Goal: Task Accomplishment & Management: Manage account settings

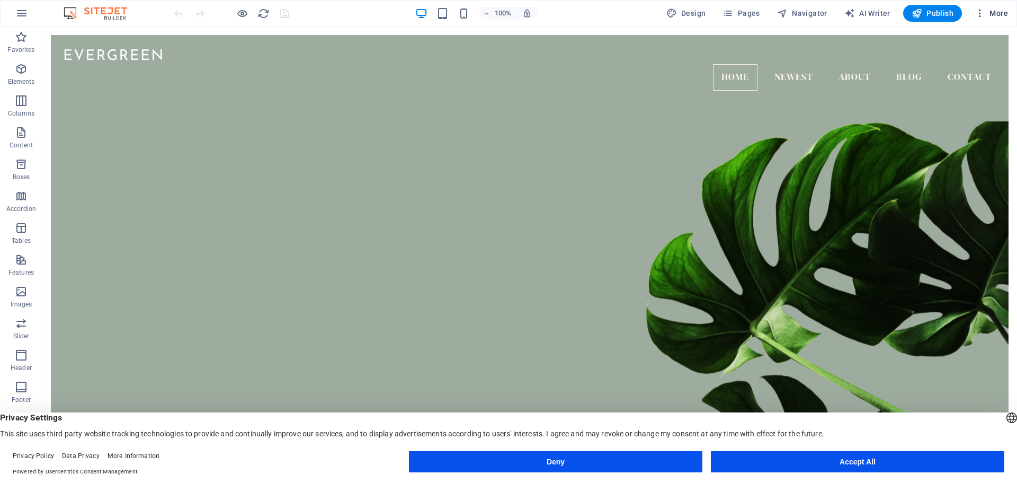
click at [999, 15] on span "More" at bounding box center [991, 13] width 33 height 11
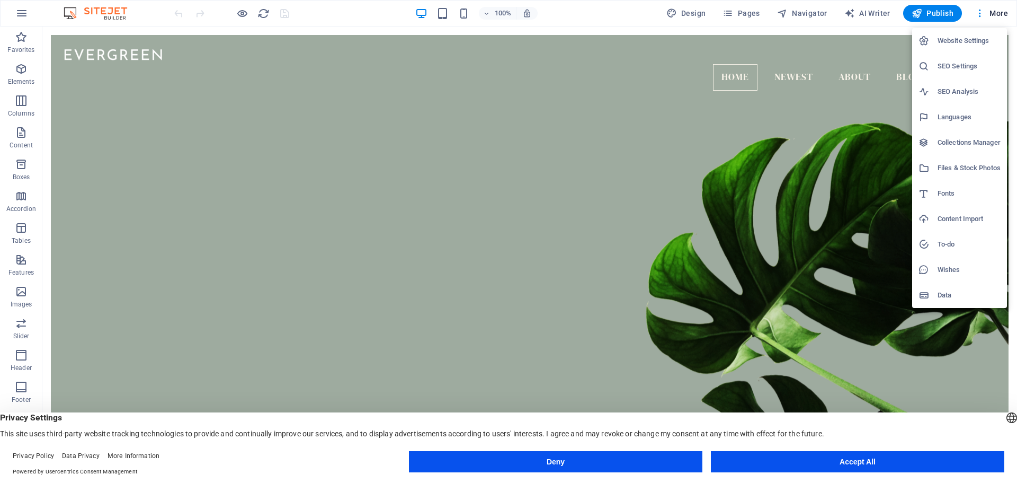
click at [818, 463] on button "Accept All" at bounding box center [858, 461] width 294 height 21
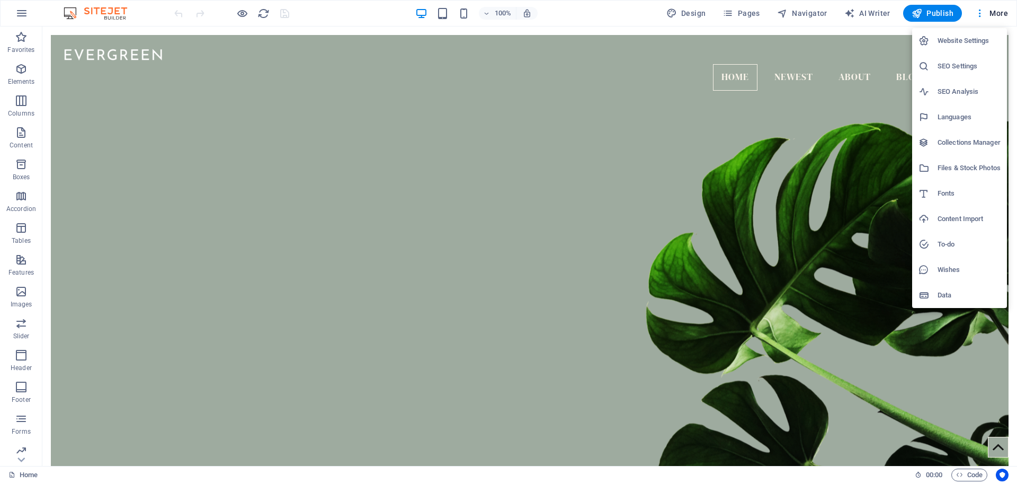
click at [817, 138] on div at bounding box center [508, 241] width 1017 height 483
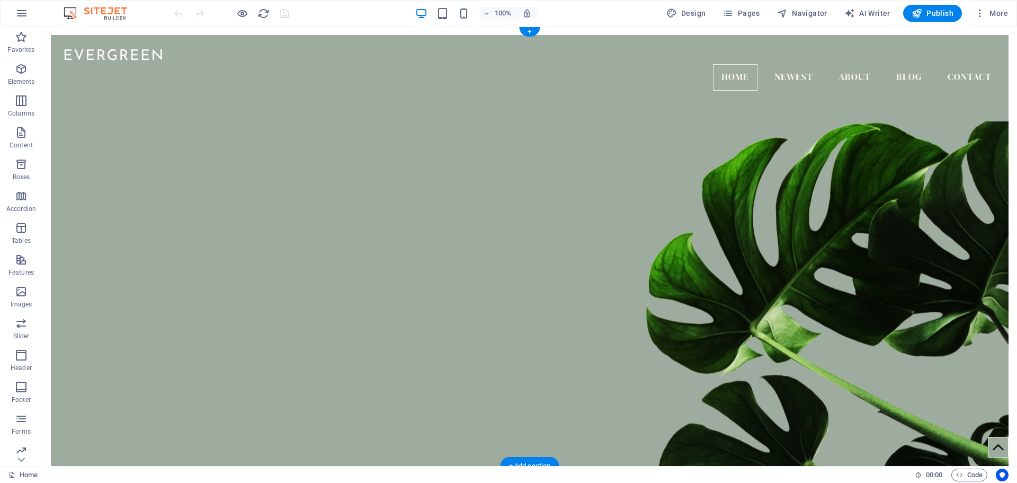
click at [549, 158] on figure at bounding box center [530, 279] width 958 height 403
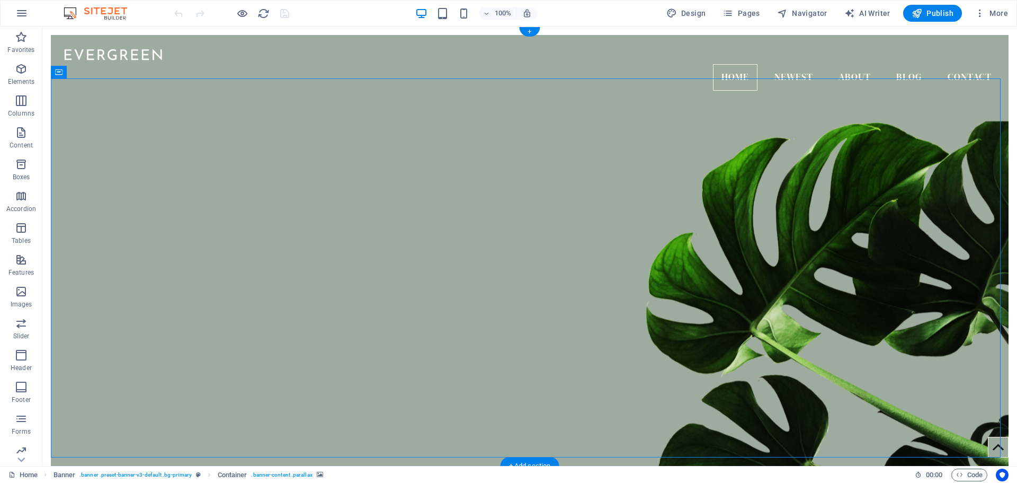
click at [549, 158] on figure at bounding box center [530, 279] width 958 height 403
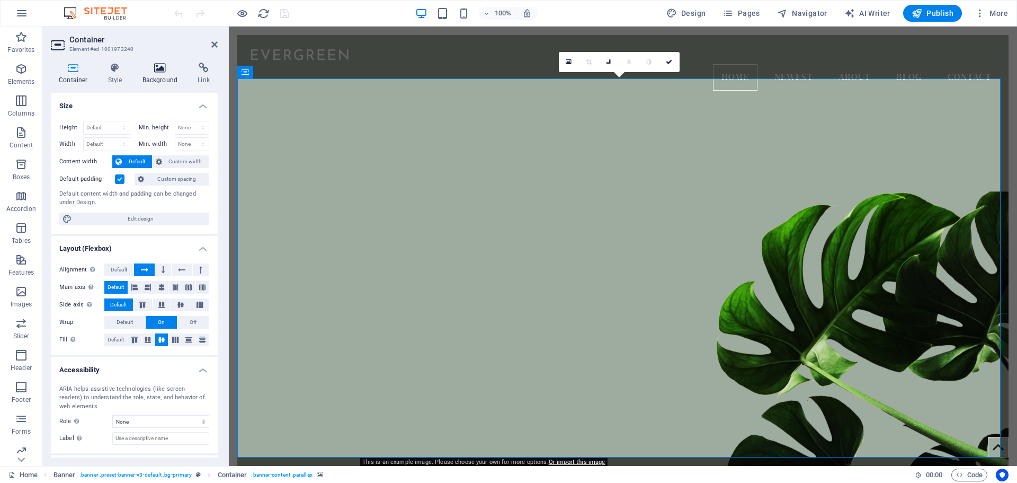
click at [157, 70] on icon at bounding box center [160, 68] width 51 height 11
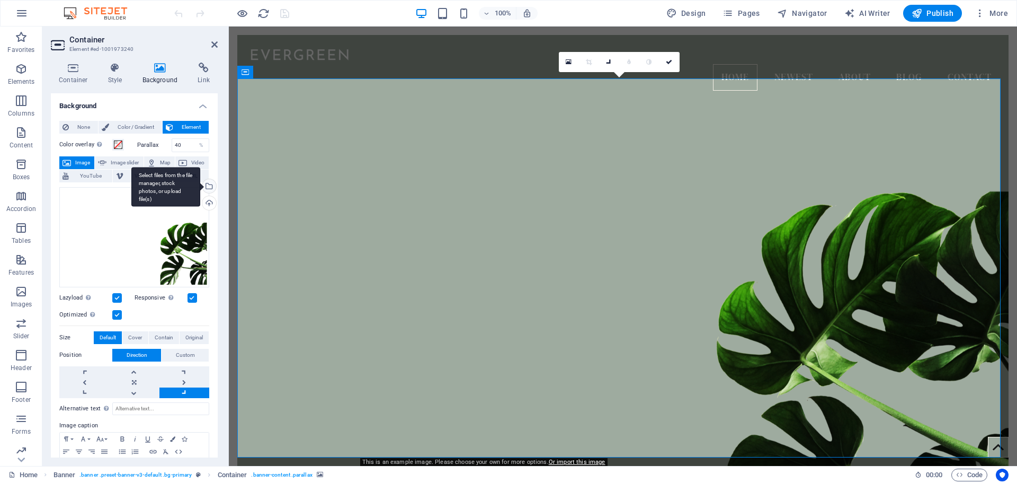
click at [209, 185] on div "Select files from the file manager, stock photos, or upload file(s)" at bounding box center [208, 187] width 16 height 16
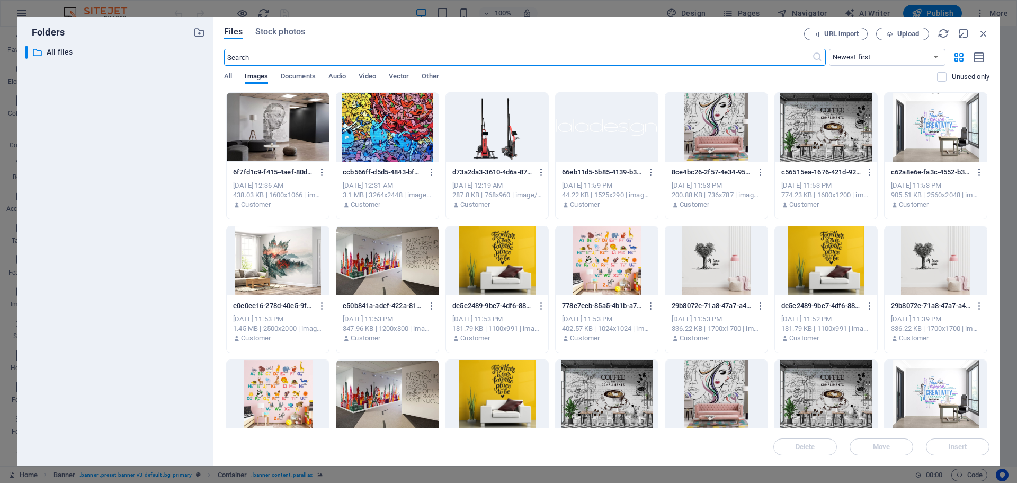
click at [287, 272] on div at bounding box center [278, 260] width 102 height 69
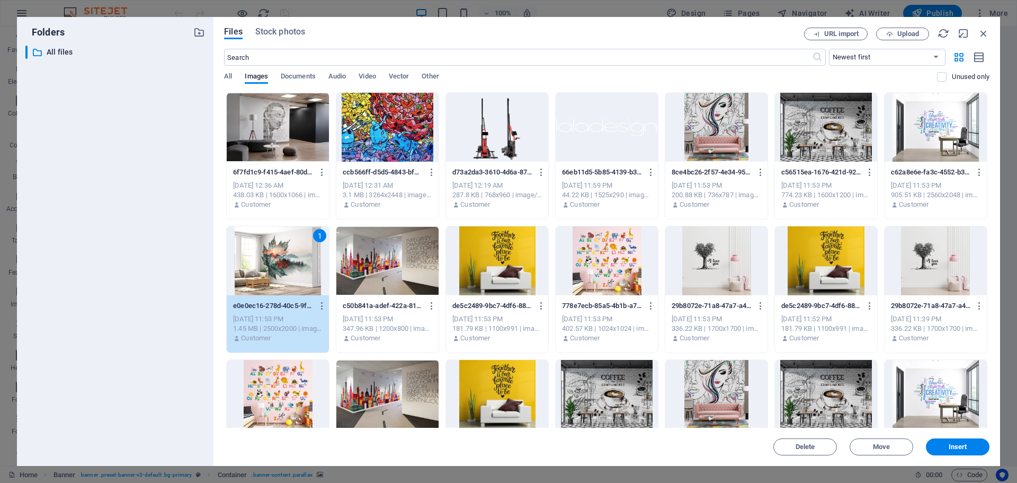
click at [287, 272] on div "1" at bounding box center [278, 260] width 102 height 69
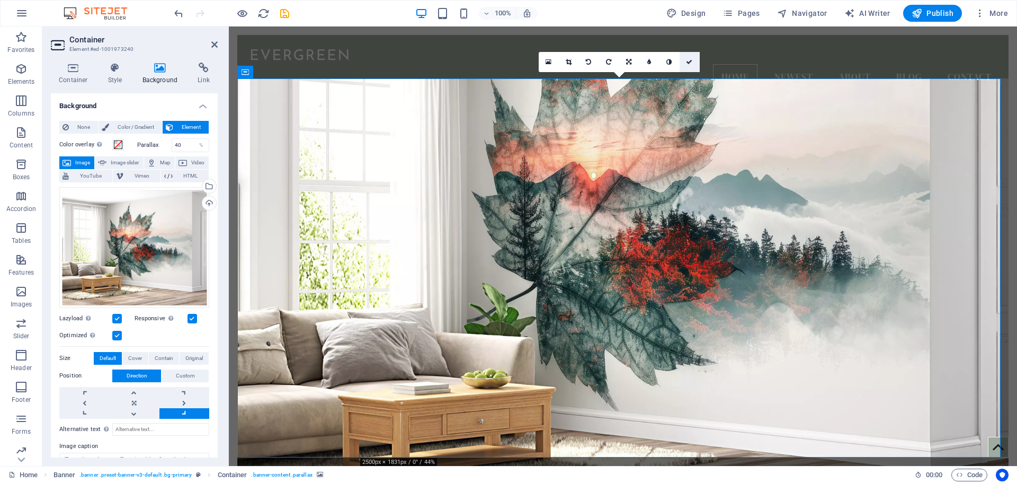
click at [689, 63] on icon at bounding box center [689, 62] width 6 height 6
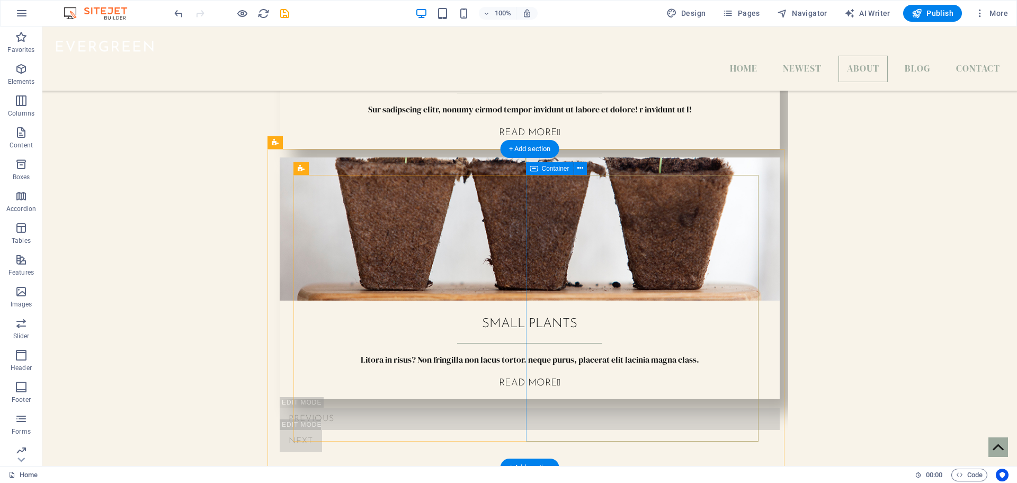
scroll to position [1060, 0]
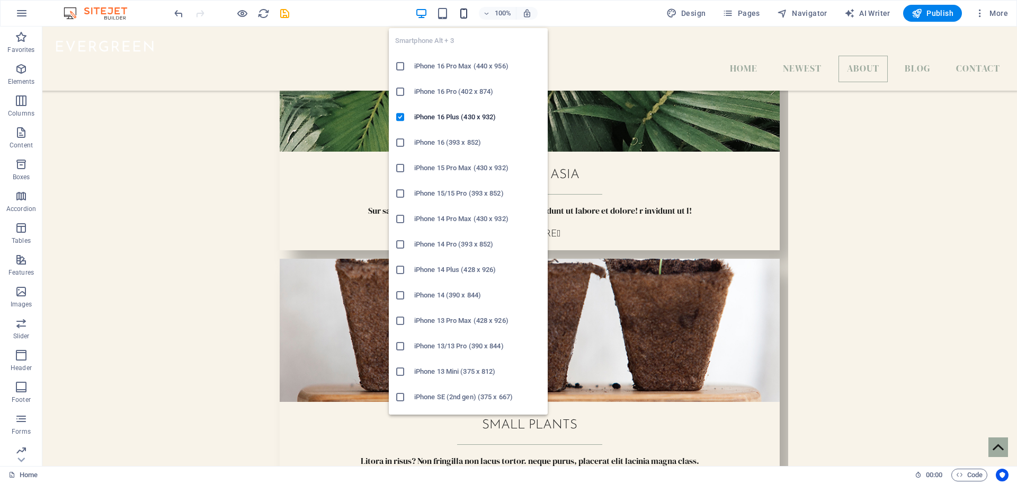
click at [459, 11] on span "button" at bounding box center [464, 13] width 13 height 12
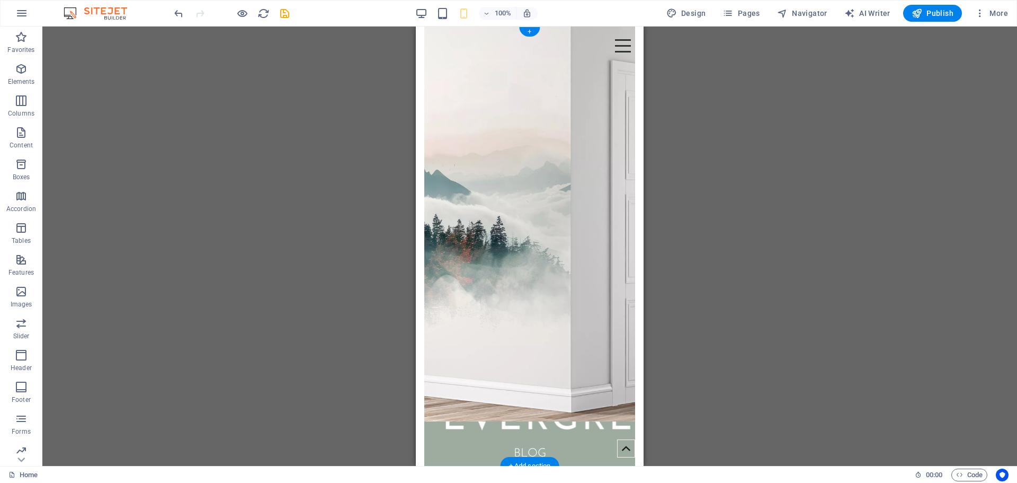
scroll to position [0, 0]
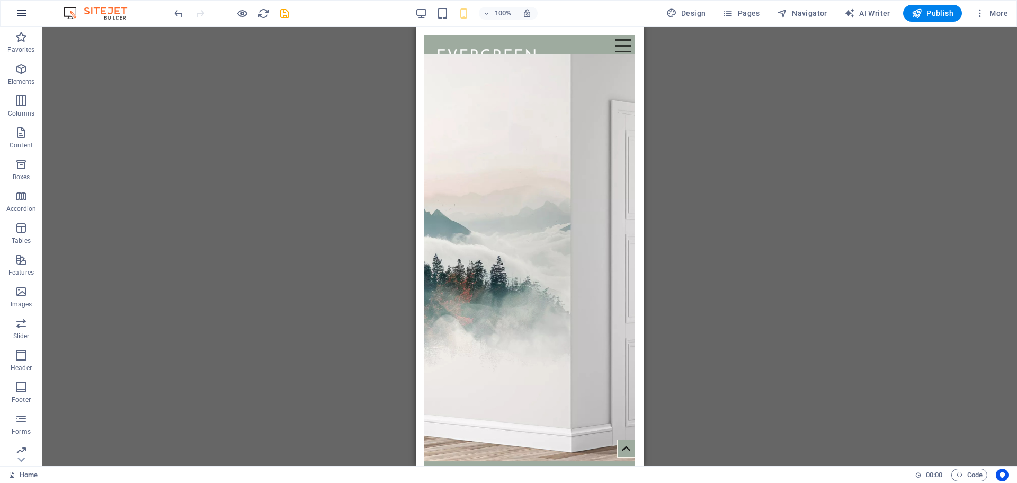
click at [24, 16] on icon "button" at bounding box center [21, 13] width 13 height 13
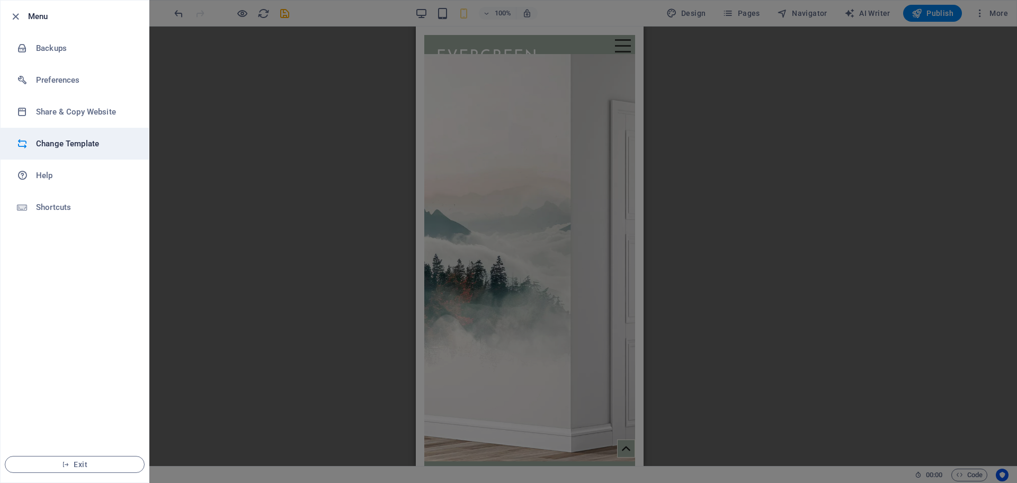
click at [69, 146] on h6 "Change Template" at bounding box center [85, 143] width 98 height 13
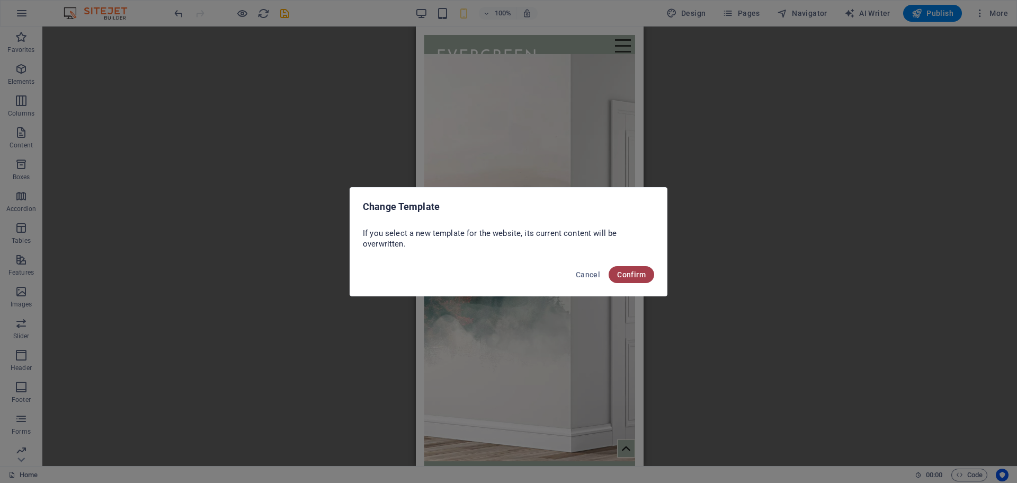
click at [634, 275] on span "Confirm" at bounding box center [631, 274] width 29 height 8
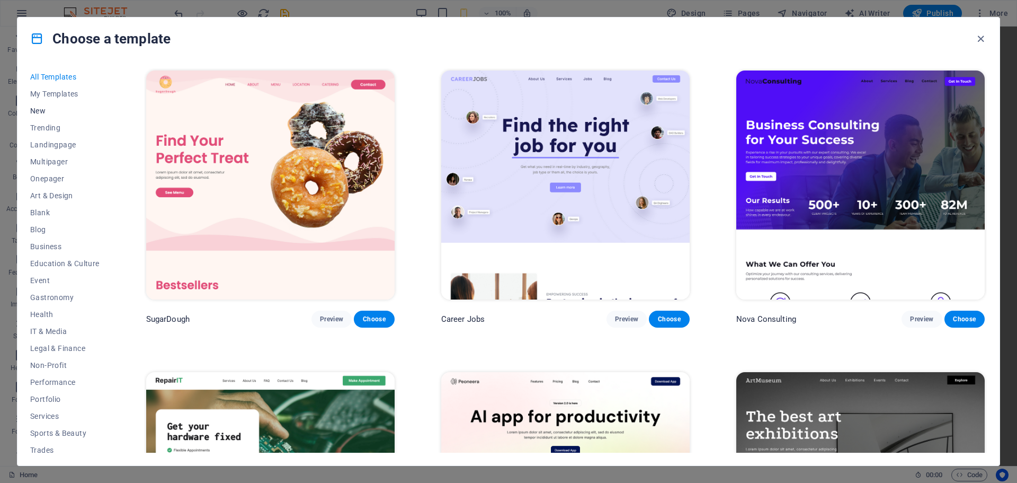
click at [46, 111] on span "New" at bounding box center [64, 111] width 69 height 8
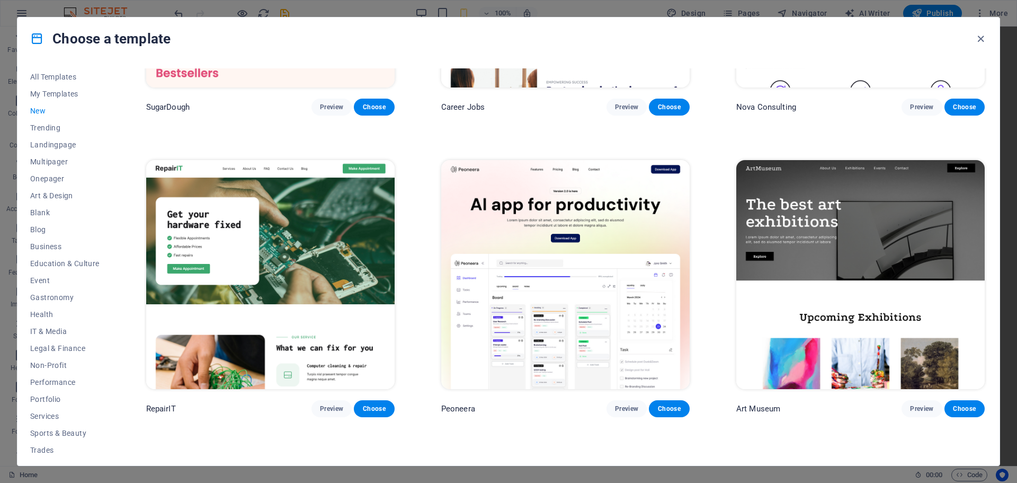
scroll to position [318, 0]
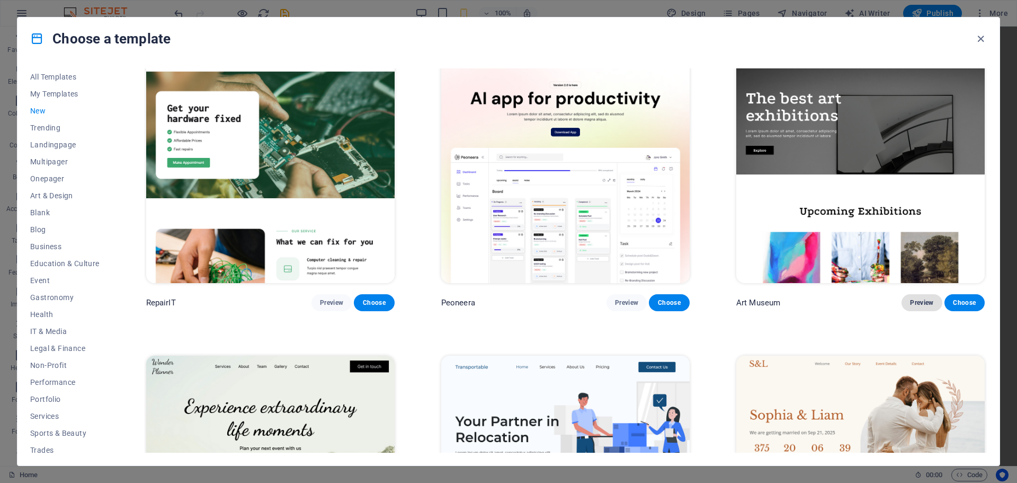
click at [920, 299] on span "Preview" at bounding box center [921, 302] width 23 height 8
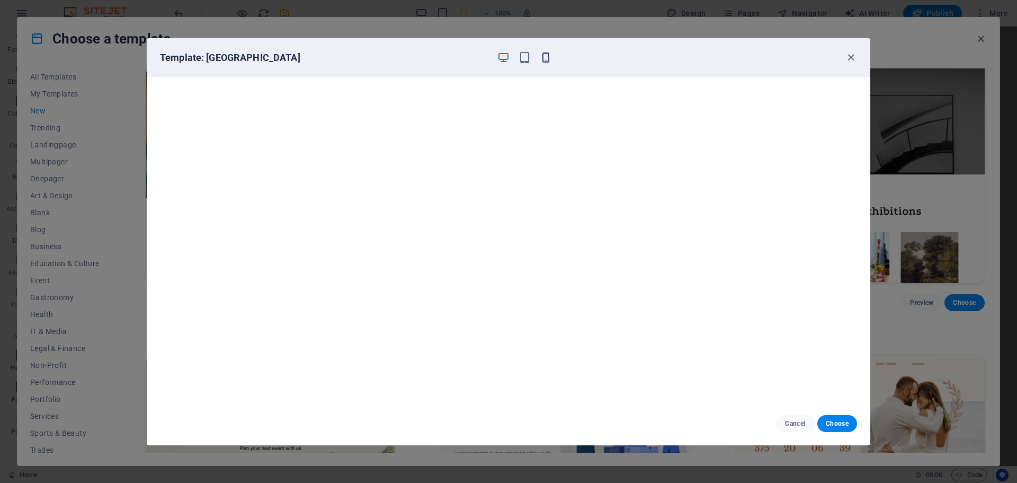
click at [547, 63] on icon "button" at bounding box center [546, 57] width 12 height 12
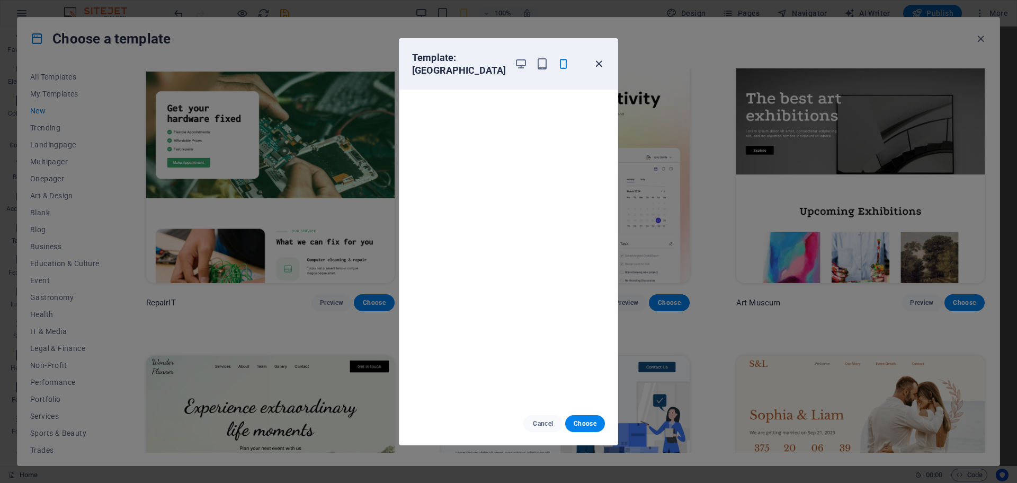
click at [598, 63] on icon "button" at bounding box center [599, 64] width 12 height 12
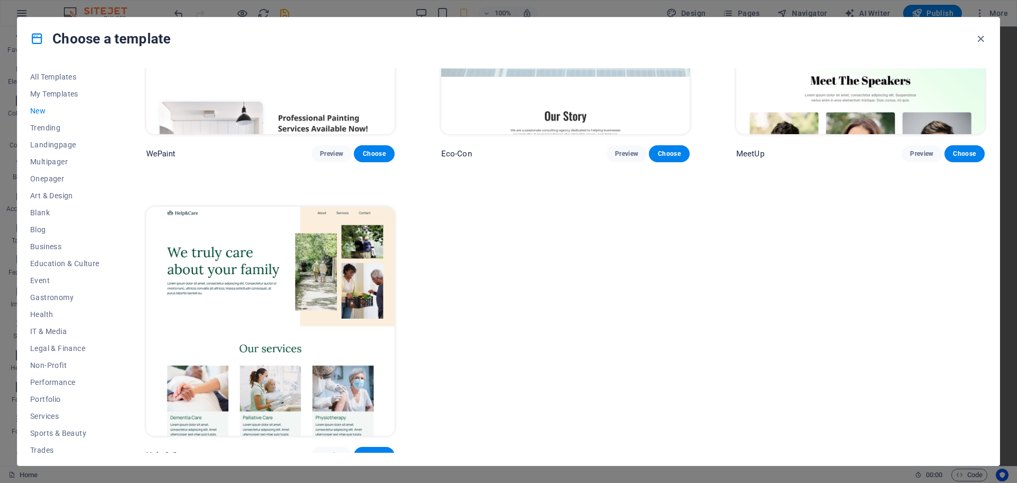
scroll to position [1076, 0]
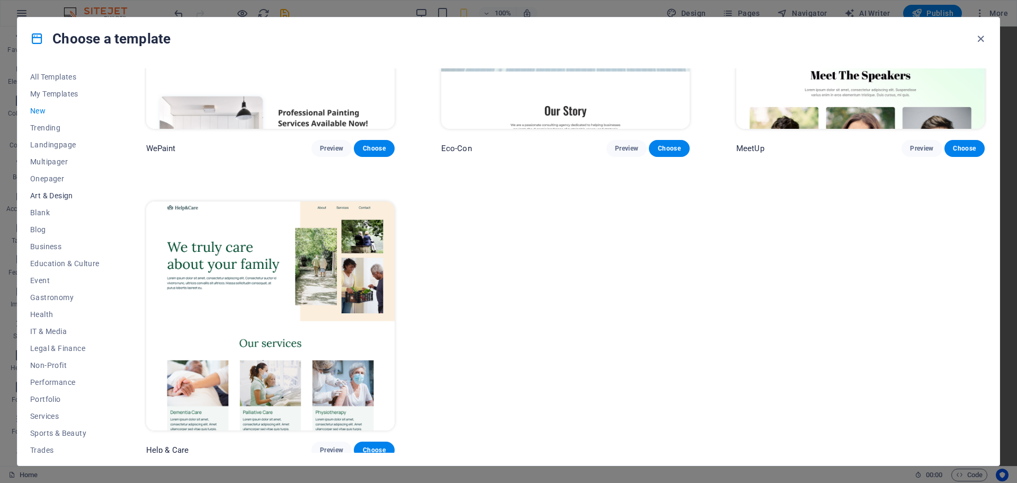
click at [55, 193] on span "Art & Design" at bounding box center [64, 195] width 69 height 8
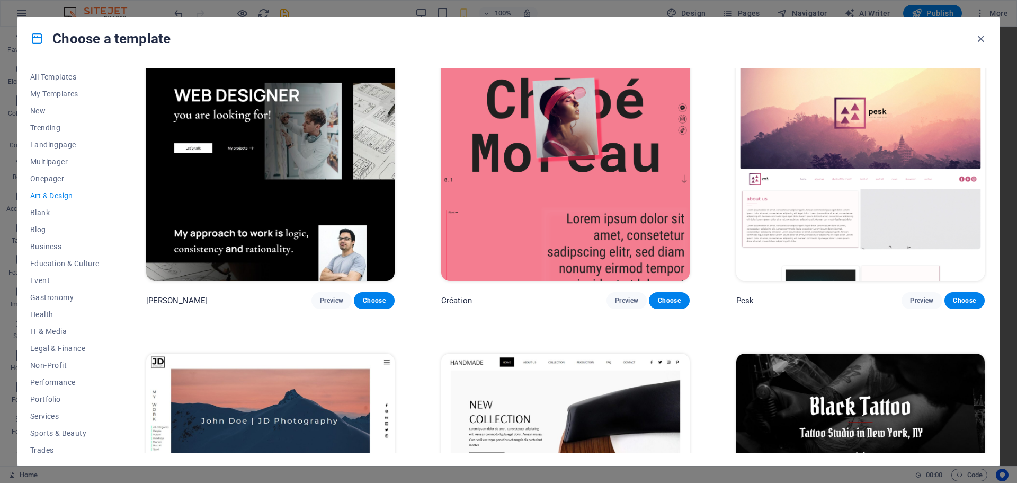
scroll to position [0, 0]
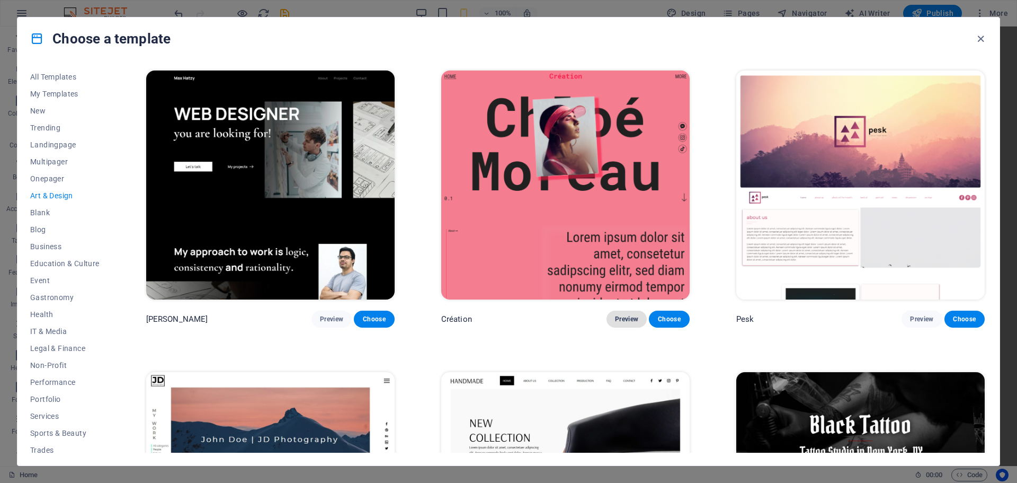
click at [624, 311] on button "Preview" at bounding box center [627, 319] width 40 height 17
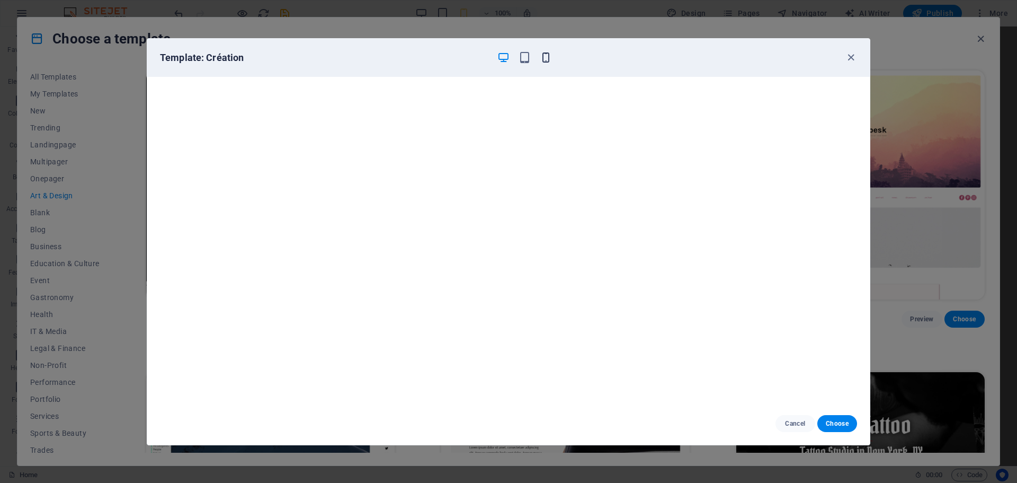
click at [551, 54] on icon "button" at bounding box center [546, 57] width 12 height 12
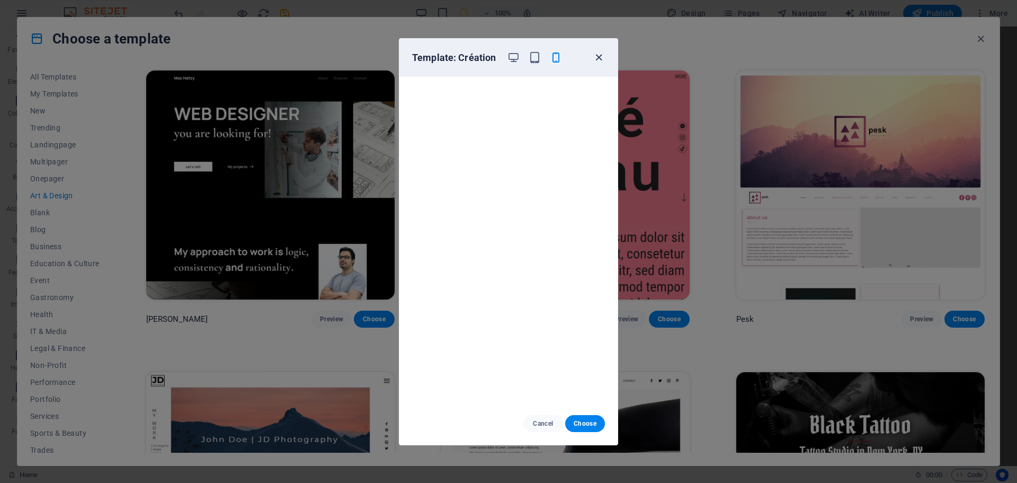
click at [599, 57] on icon "button" at bounding box center [599, 57] width 12 height 12
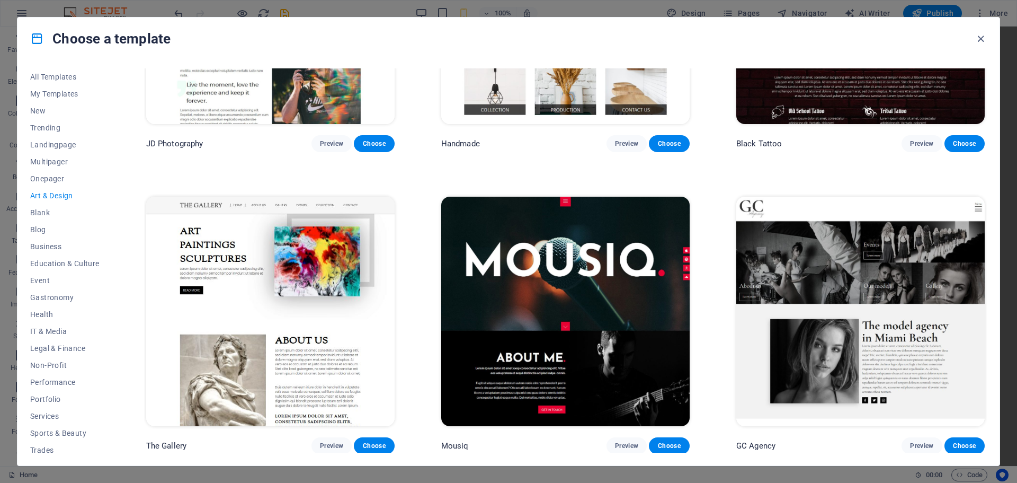
scroll to position [530, 0]
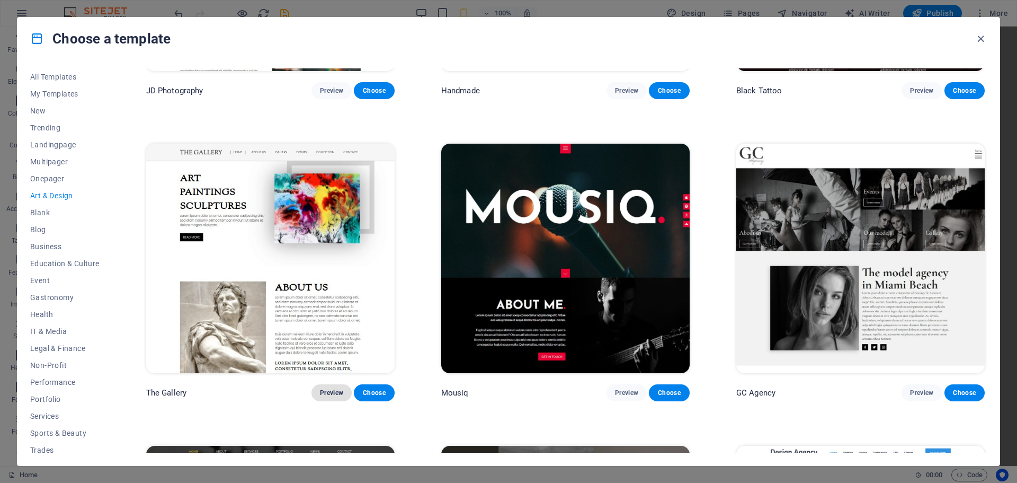
click at [327, 393] on button "Preview" at bounding box center [332, 392] width 40 height 17
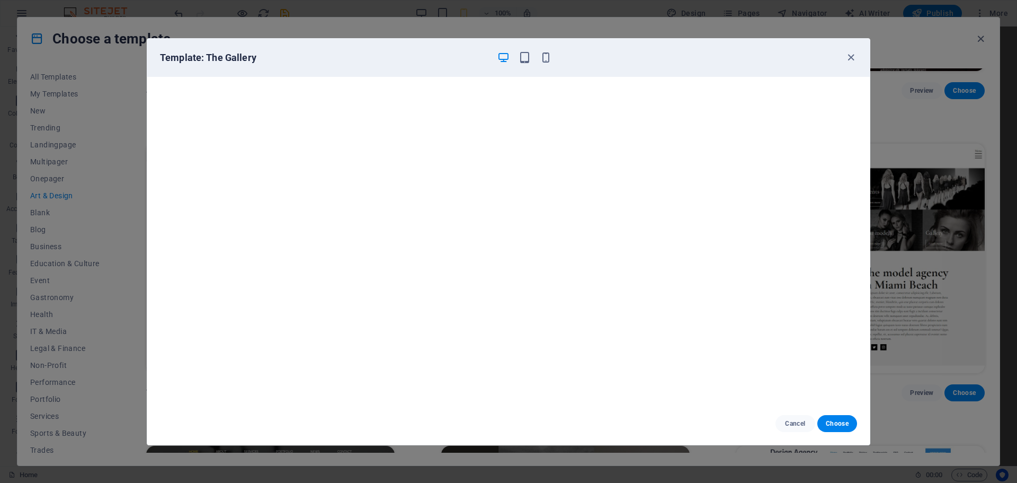
scroll to position [3, 0]
click at [830, 418] on button "Choose" at bounding box center [838, 423] width 40 height 17
checkbox input "false"
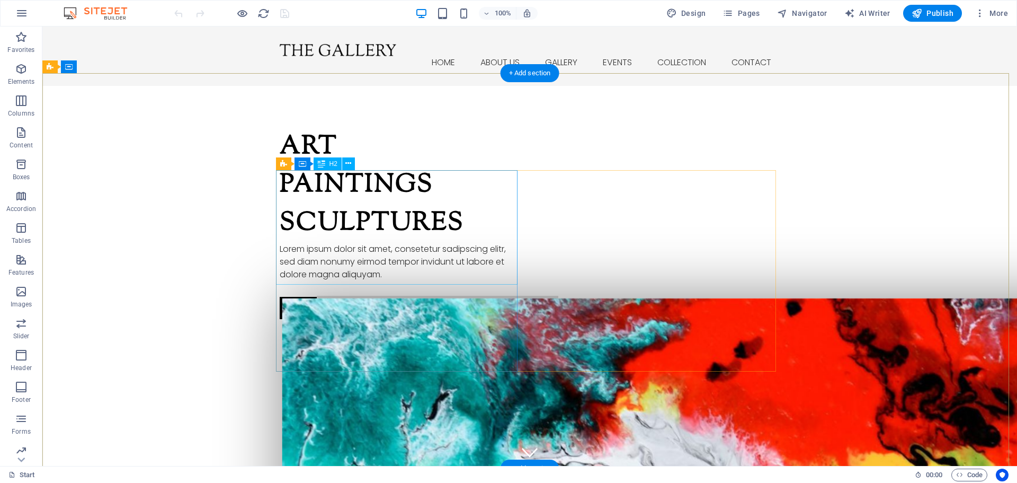
click at [345, 226] on div "Art Paintings Sculptures" at bounding box center [401, 185] width 242 height 114
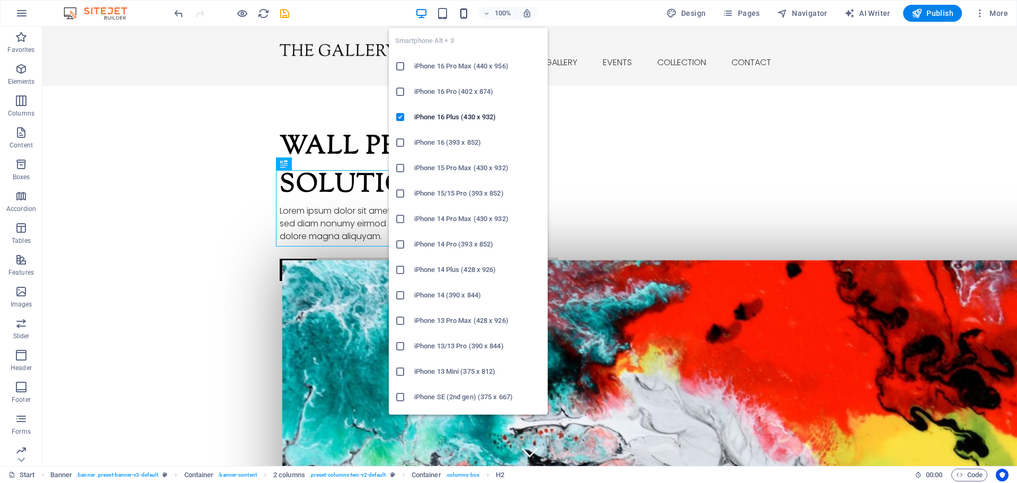
click at [467, 12] on icon "button" at bounding box center [464, 13] width 12 height 12
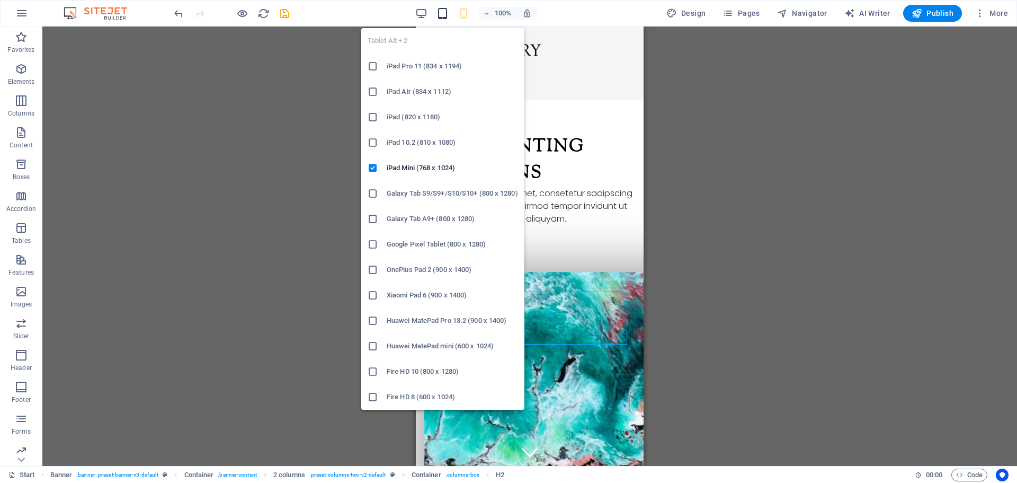
click at [447, 17] on icon "button" at bounding box center [443, 13] width 12 height 12
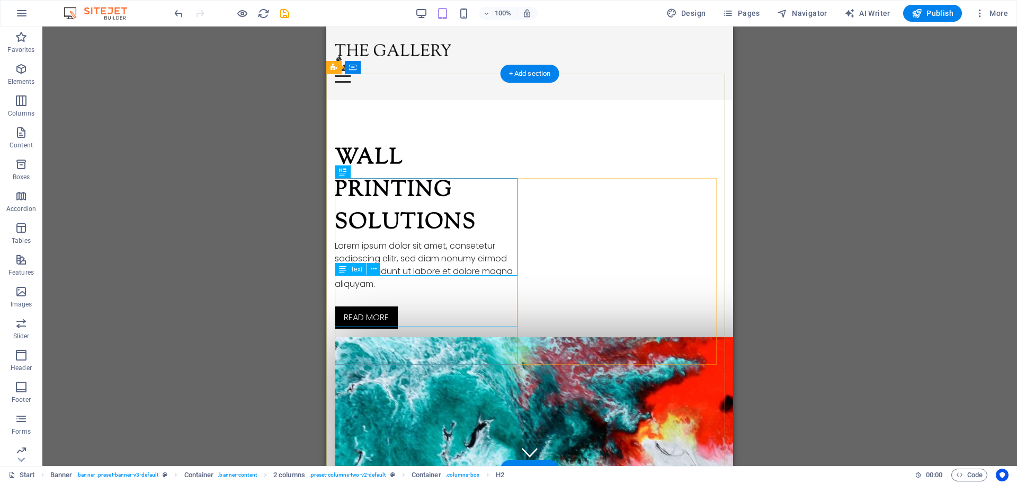
click at [385, 290] on div "Lorem ipsum dolor sit amet, consetetur sadipscing elitr, sed diam nonumy eirmod…" at bounding box center [428, 265] width 187 height 51
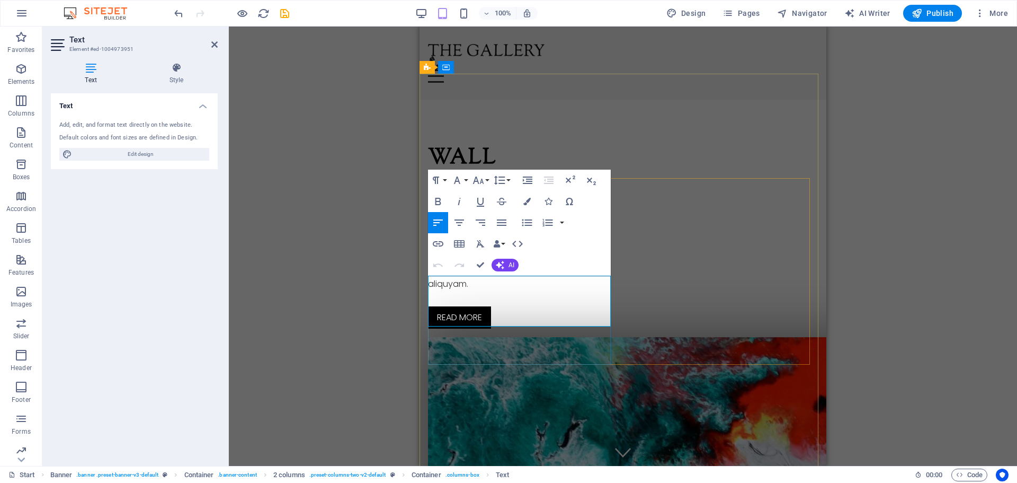
click at [538, 290] on p "Lorem ipsum dolor sit amet, consetetur sadipscing elitr, sed diam nonumy eirmod…" at bounding box center [521, 265] width 187 height 51
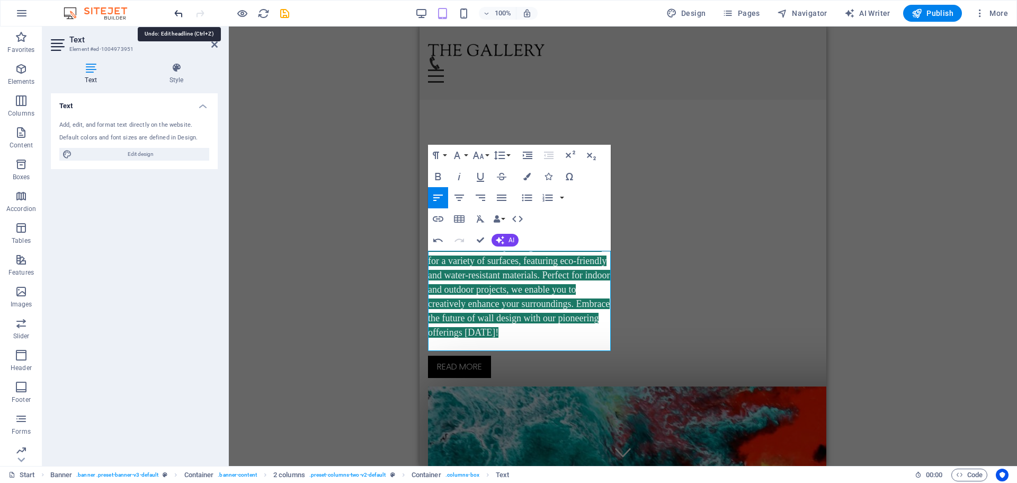
click at [176, 17] on icon "undo" at bounding box center [179, 13] width 12 height 12
click at [182, 10] on icon "undo" at bounding box center [179, 13] width 12 height 12
click at [439, 238] on icon "button" at bounding box center [438, 240] width 13 height 13
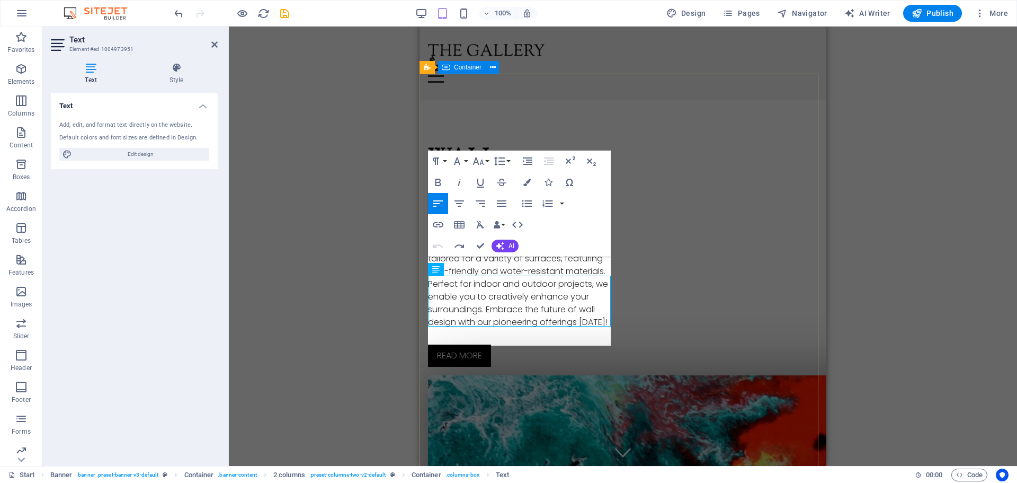
scroll to position [2576, 2]
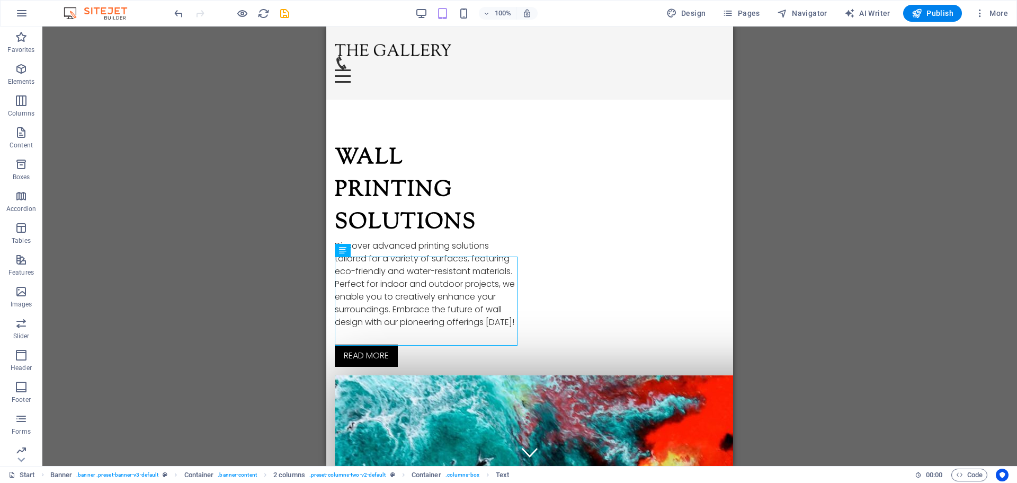
click at [762, 272] on div "Drag here to replace the existing content. Press “Ctrl” if you want to create a…" at bounding box center [529, 245] width 975 height 439
click at [901, 303] on div "Drag here to replace the existing content. Press “Ctrl” if you want to create a…" at bounding box center [529, 245] width 975 height 439
click at [753, 293] on div "Drag here to replace the existing content. Press “Ctrl” if you want to create a…" at bounding box center [529, 245] width 975 height 439
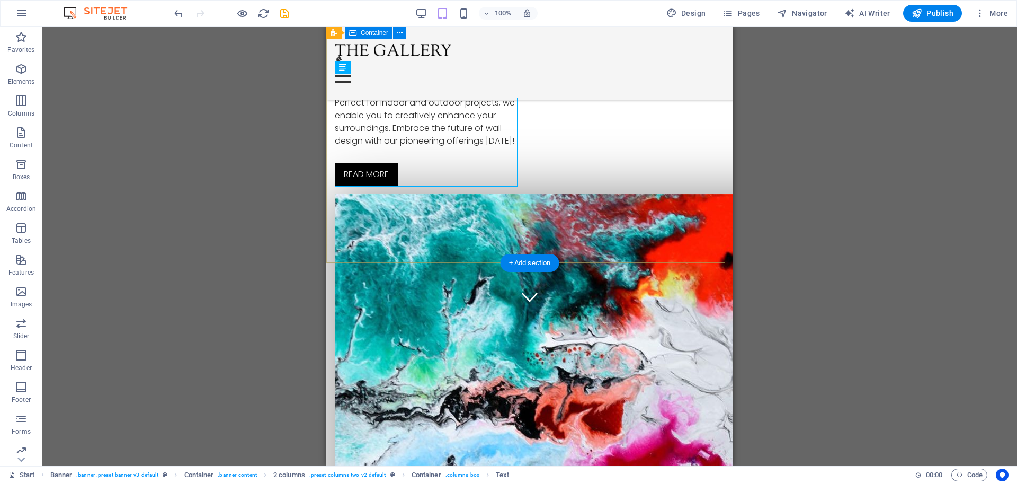
scroll to position [0, 0]
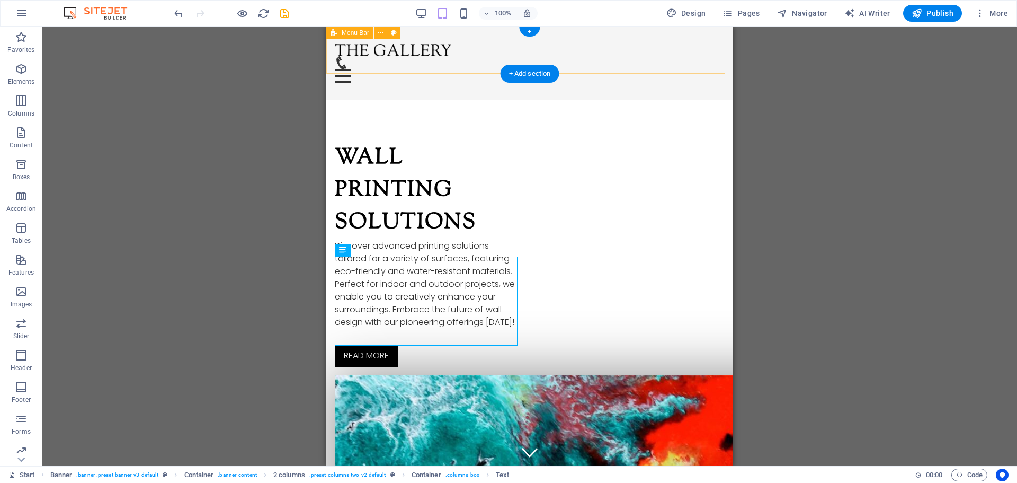
click at [436, 54] on div at bounding box center [530, 49] width 390 height 13
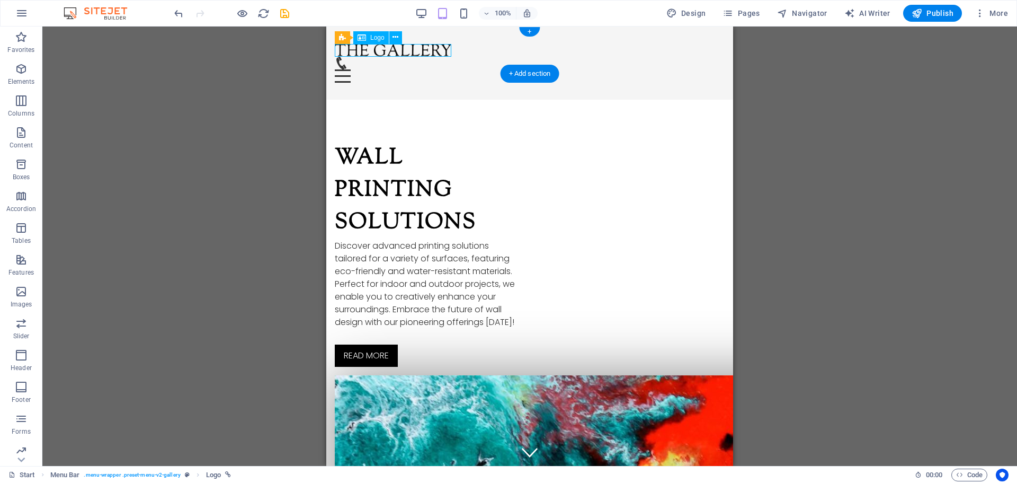
click at [435, 54] on div at bounding box center [530, 49] width 390 height 13
select select "px"
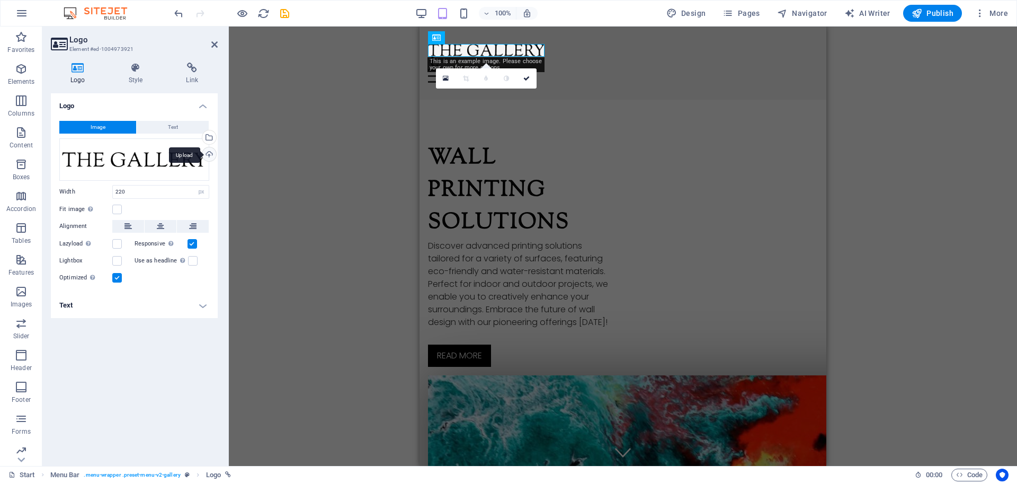
click at [212, 150] on div "Upload" at bounding box center [208, 155] width 16 height 16
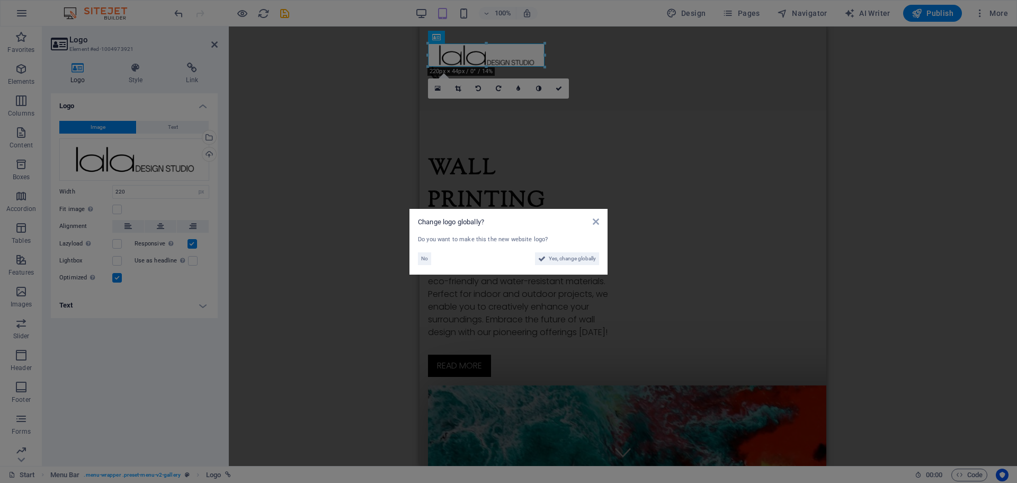
click at [560, 90] on aside "Change logo globally? Do you want to make this the new website logo? No Yes, ch…" at bounding box center [508, 241] width 1017 height 483
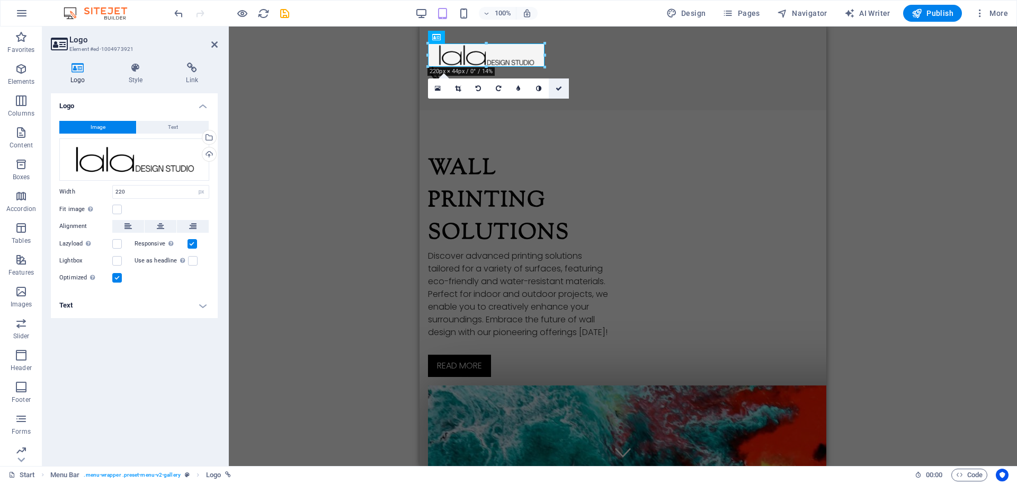
click at [562, 91] on icon at bounding box center [559, 88] width 6 height 6
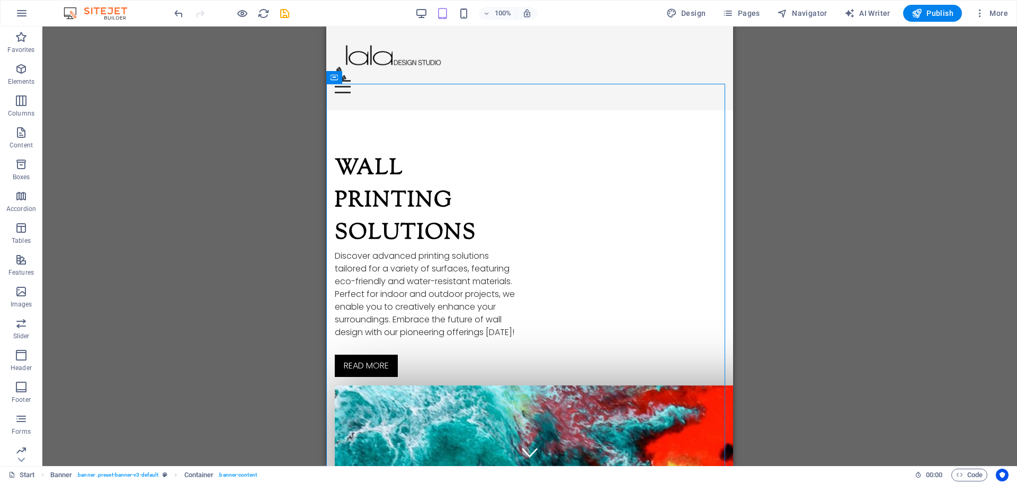
click at [819, 183] on div "2 columns Container H2 Banner Banner Container 2 columns 2 columns Container Co…" at bounding box center [529, 245] width 975 height 439
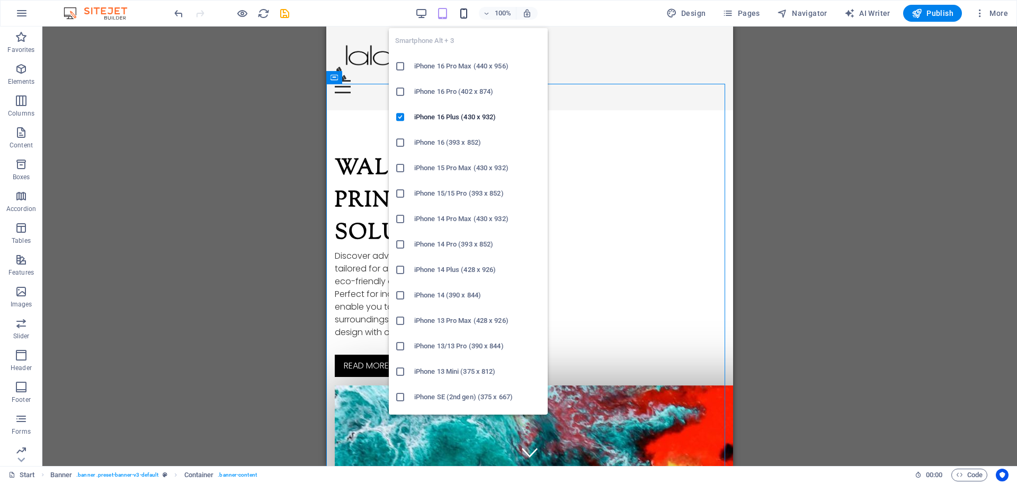
click at [467, 17] on icon "button" at bounding box center [464, 13] width 12 height 12
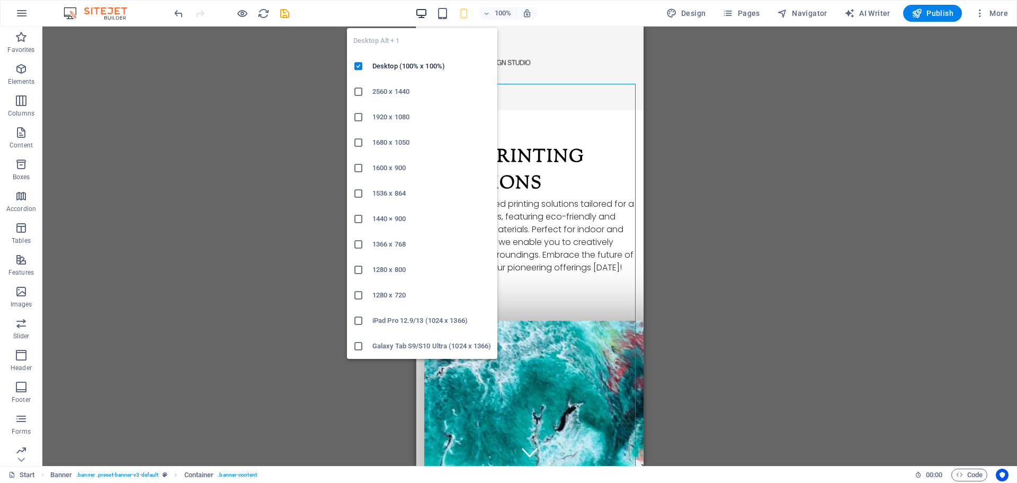
click at [425, 13] on icon "button" at bounding box center [421, 13] width 12 height 12
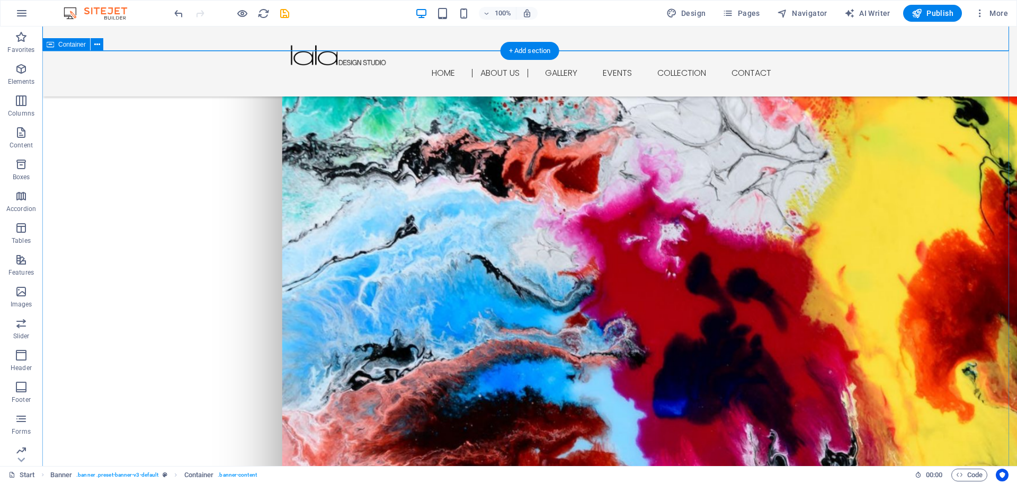
scroll to position [371, 0]
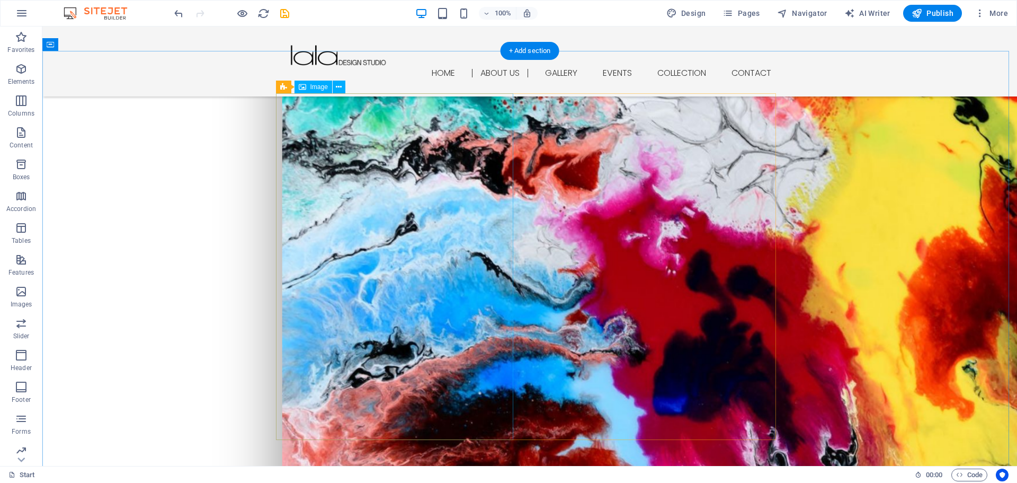
select select "px"
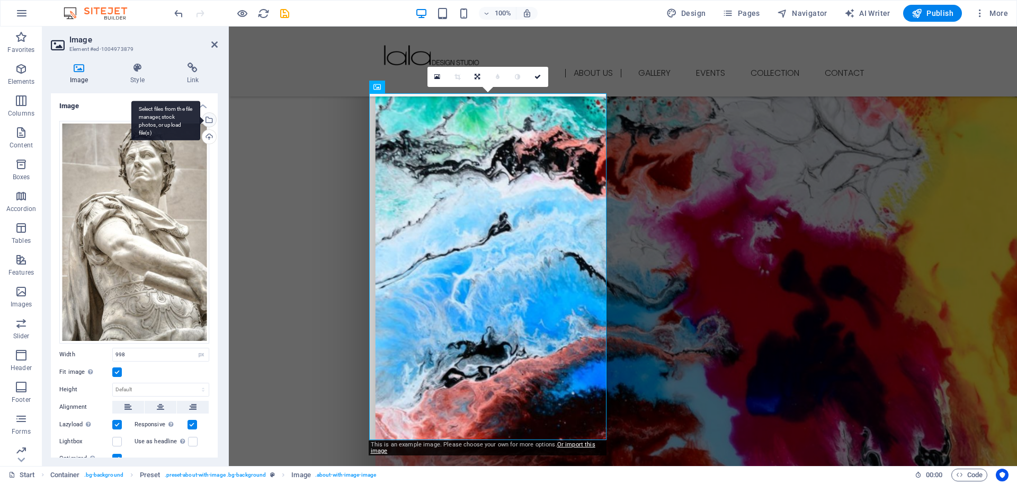
click at [208, 121] on div "Select files from the file manager, stock photos, or upload file(s)" at bounding box center [208, 121] width 16 height 16
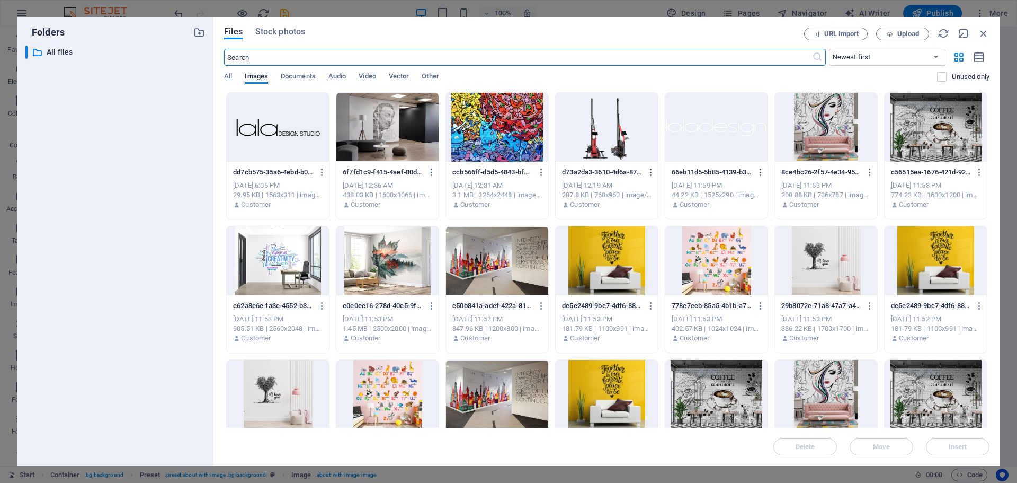
click at [607, 149] on div at bounding box center [607, 127] width 102 height 69
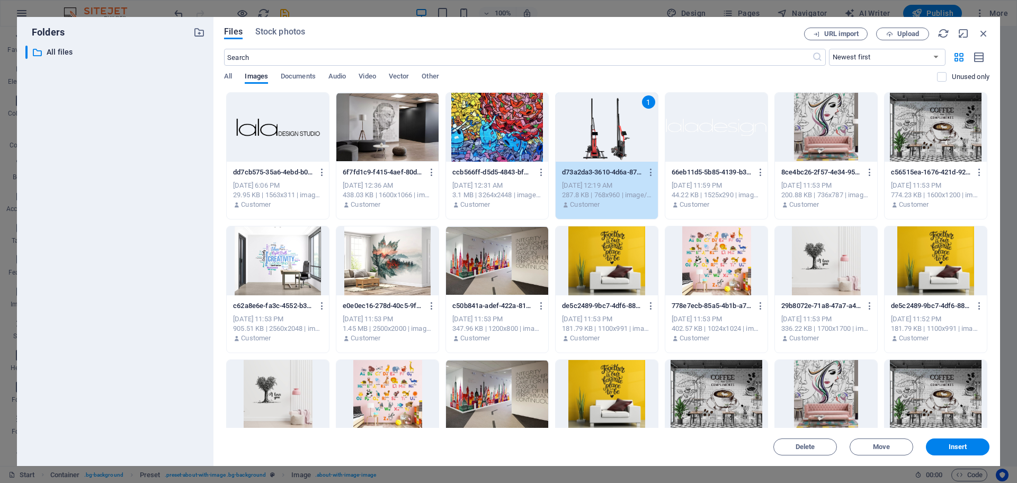
click at [607, 149] on div "1" at bounding box center [607, 127] width 102 height 69
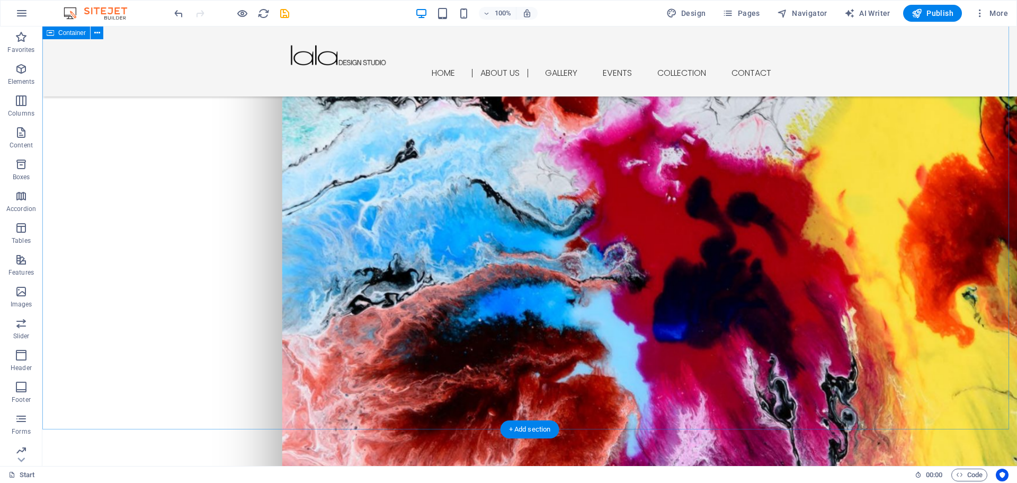
scroll to position [477, 0]
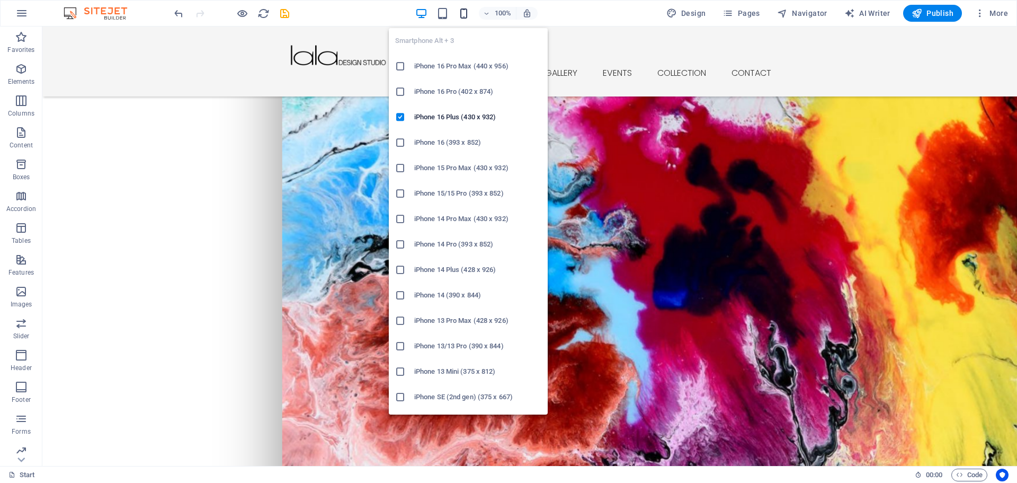
click at [467, 14] on icon "button" at bounding box center [464, 13] width 12 height 12
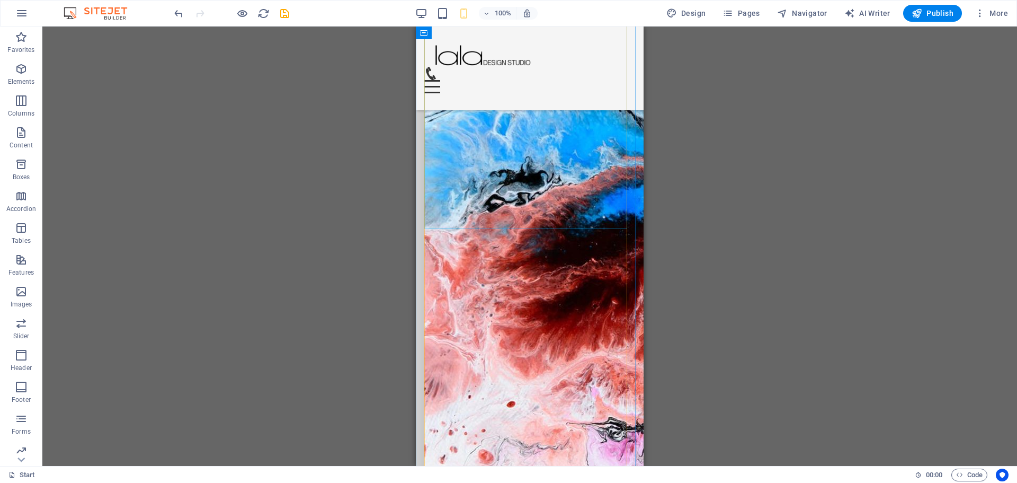
scroll to position [623, 0]
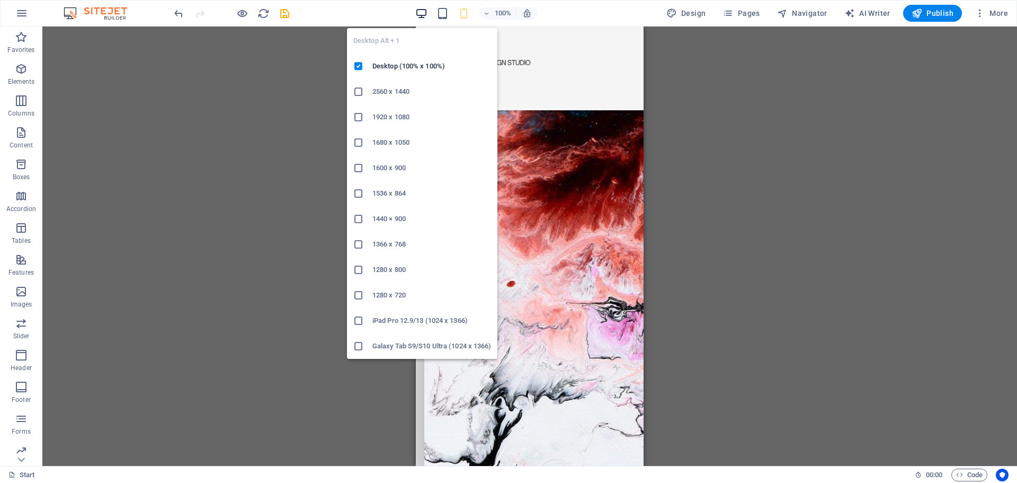
click at [421, 12] on icon "button" at bounding box center [421, 13] width 12 height 12
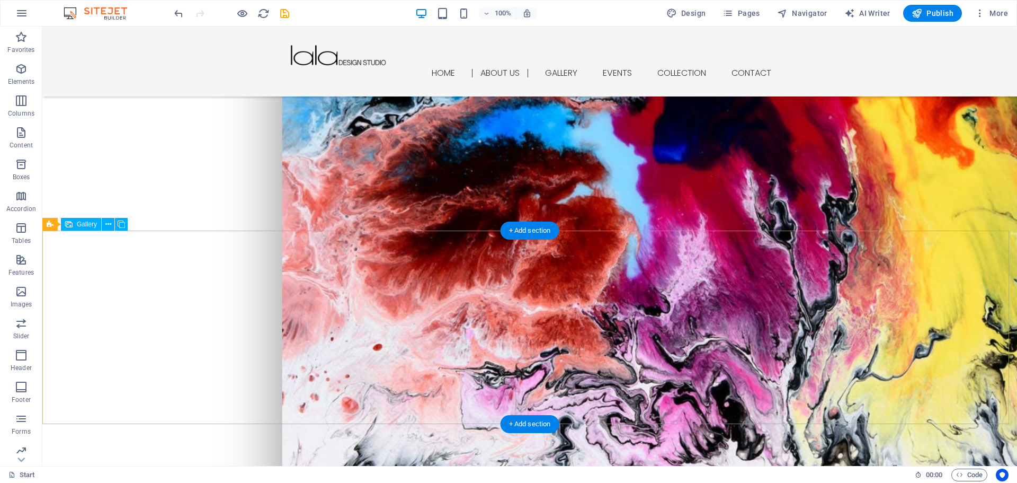
select select "4"
select select "px"
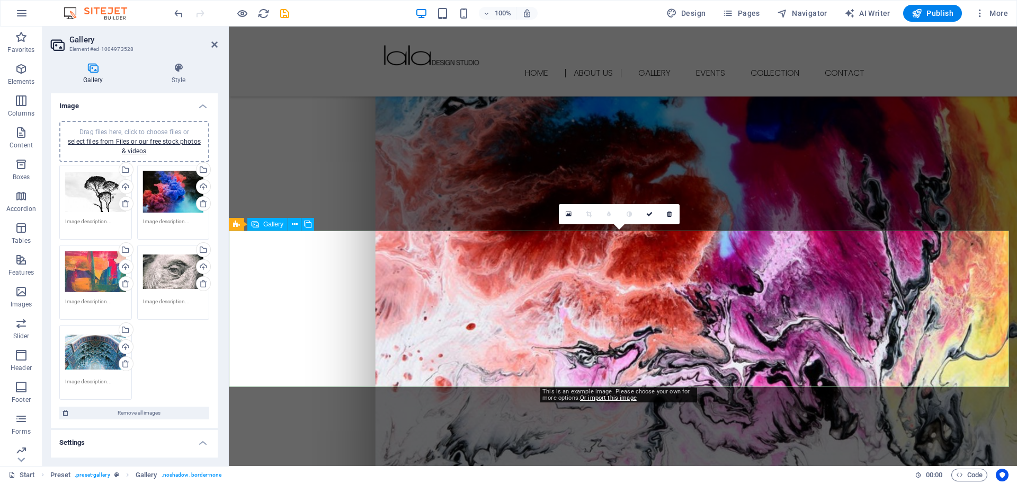
scroll to position [676, 0]
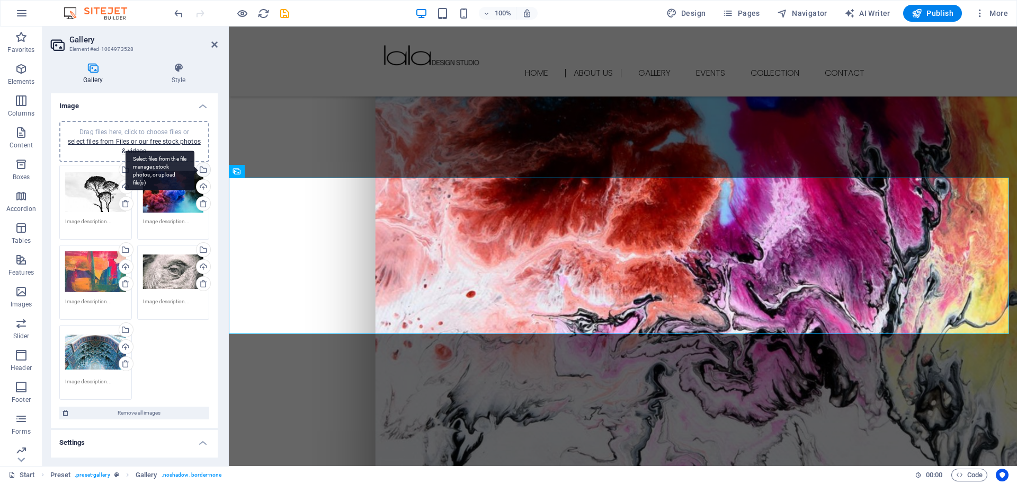
click at [202, 172] on div "Select files from the file manager, stock photos, or upload file(s)" at bounding box center [202, 171] width 16 height 16
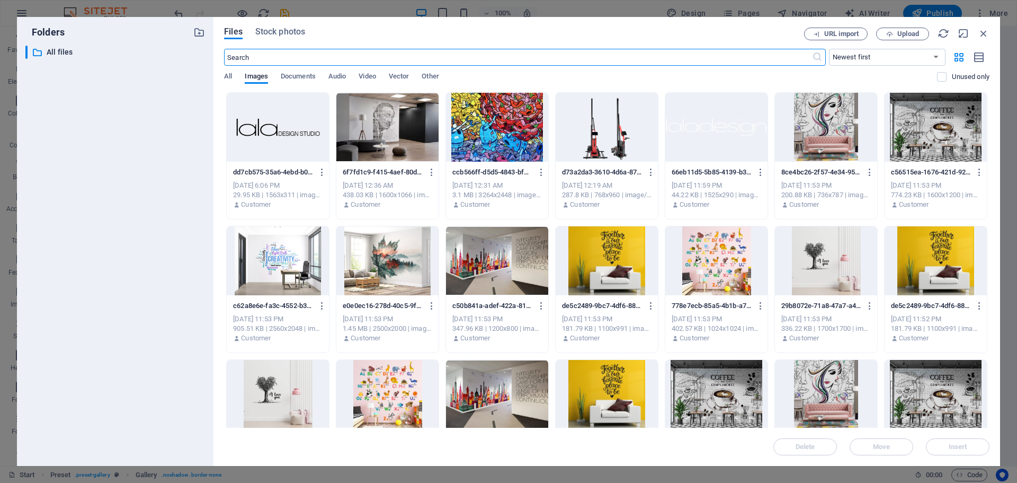
click at [835, 140] on div at bounding box center [826, 127] width 102 height 69
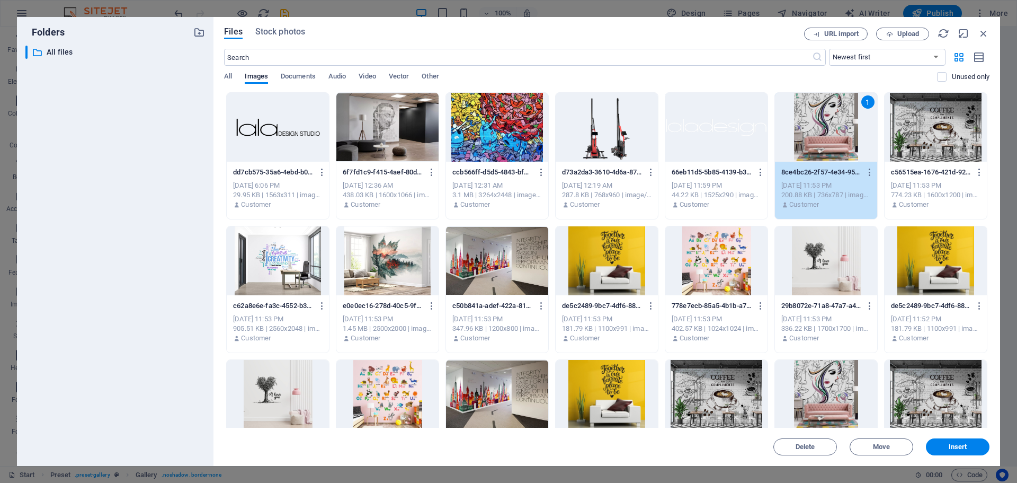
click at [828, 270] on div at bounding box center [826, 260] width 102 height 69
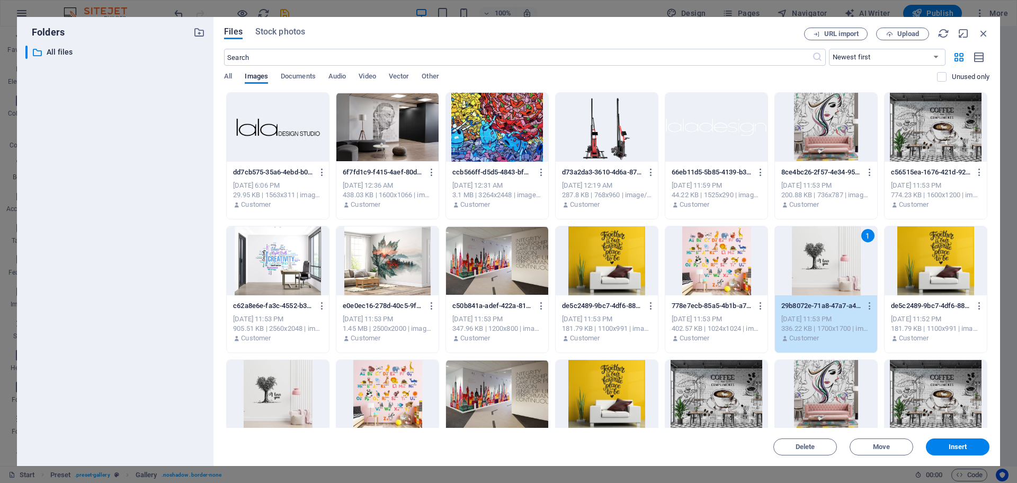
click at [629, 271] on div at bounding box center [607, 260] width 102 height 69
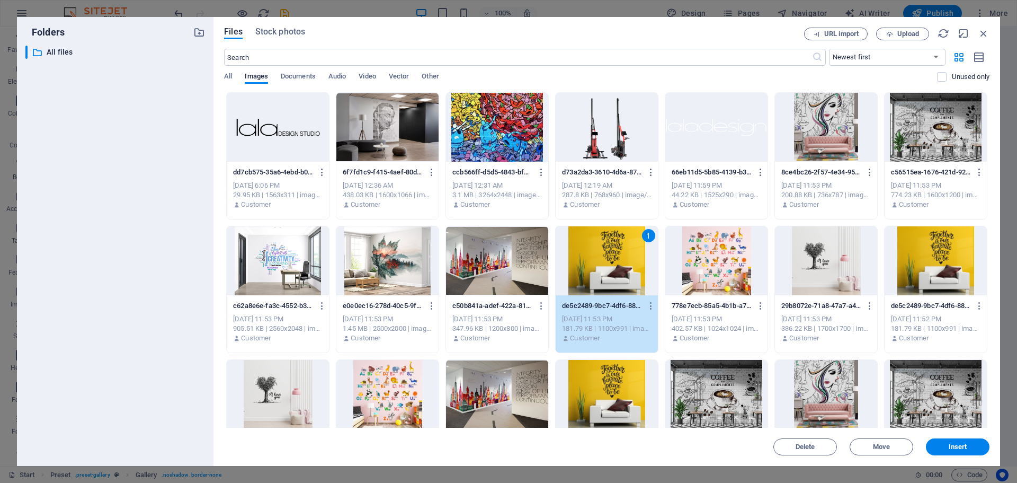
click at [289, 272] on div at bounding box center [278, 260] width 102 height 69
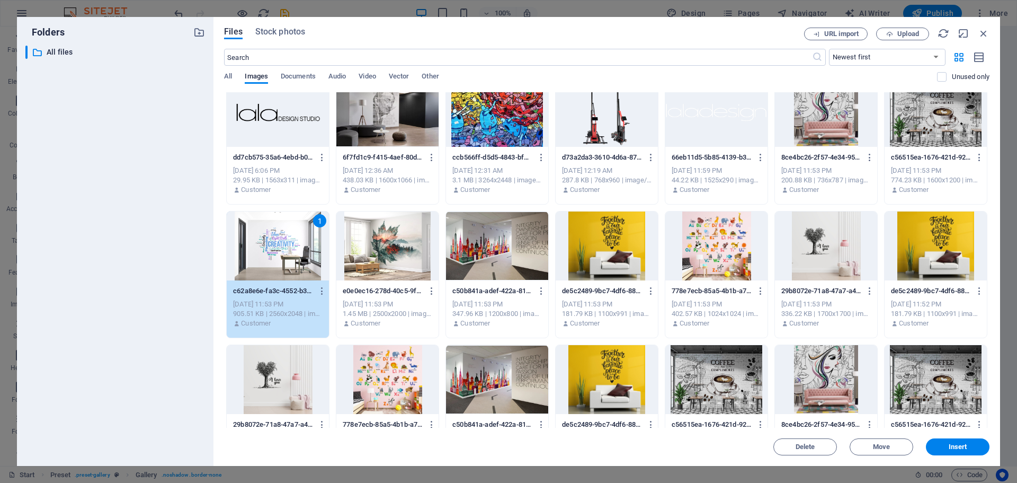
scroll to position [0, 0]
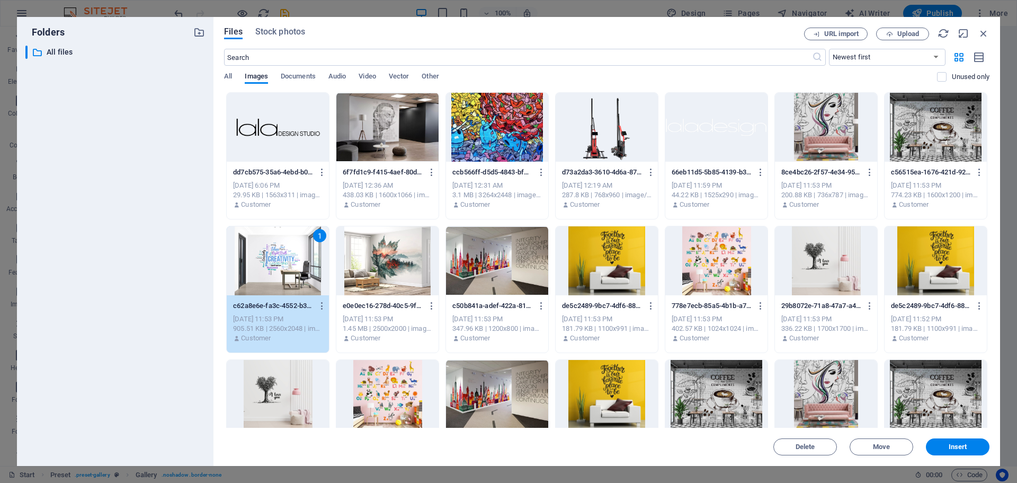
click at [734, 395] on div at bounding box center [717, 394] width 102 height 69
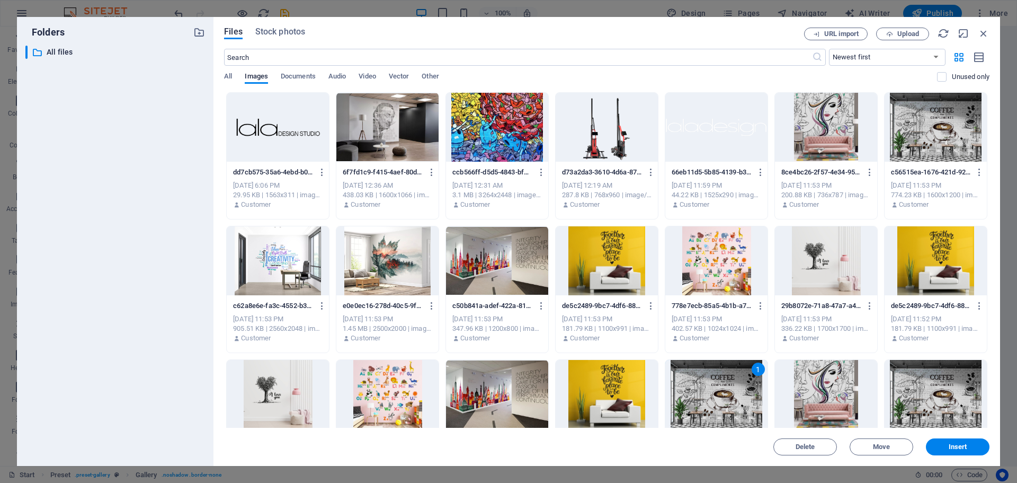
click at [313, 268] on div at bounding box center [278, 260] width 102 height 69
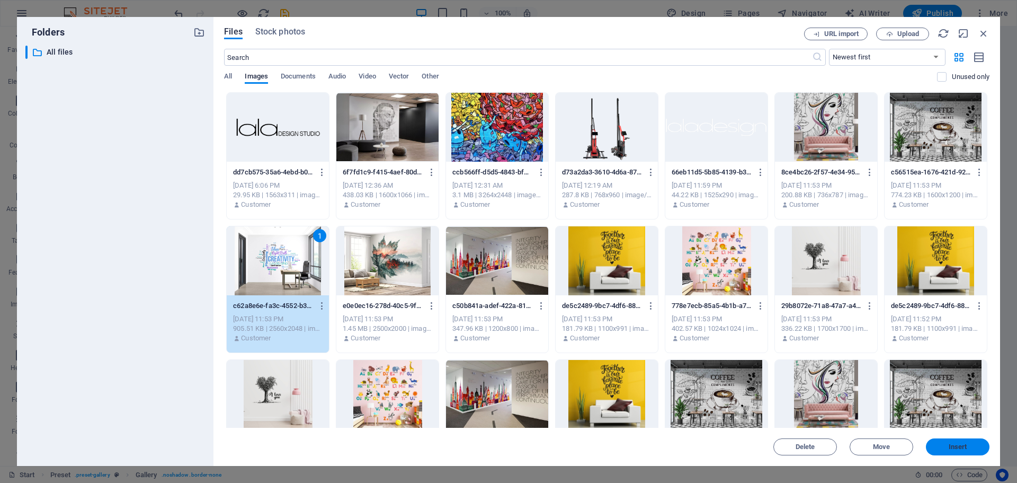
click at [957, 446] on span "Insert" at bounding box center [958, 447] width 19 height 6
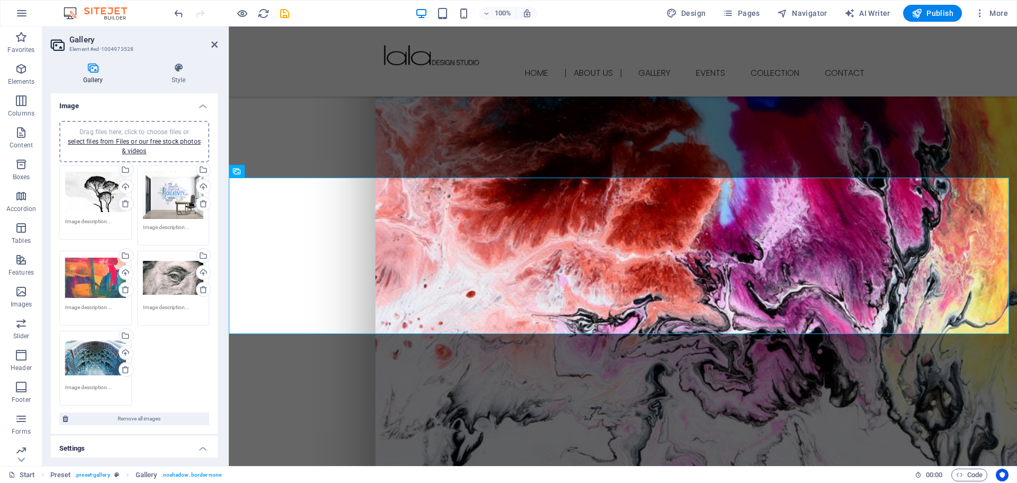
click at [102, 199] on div "Drag files here, click to choose files or select files from Files or our free s…" at bounding box center [95, 192] width 61 height 42
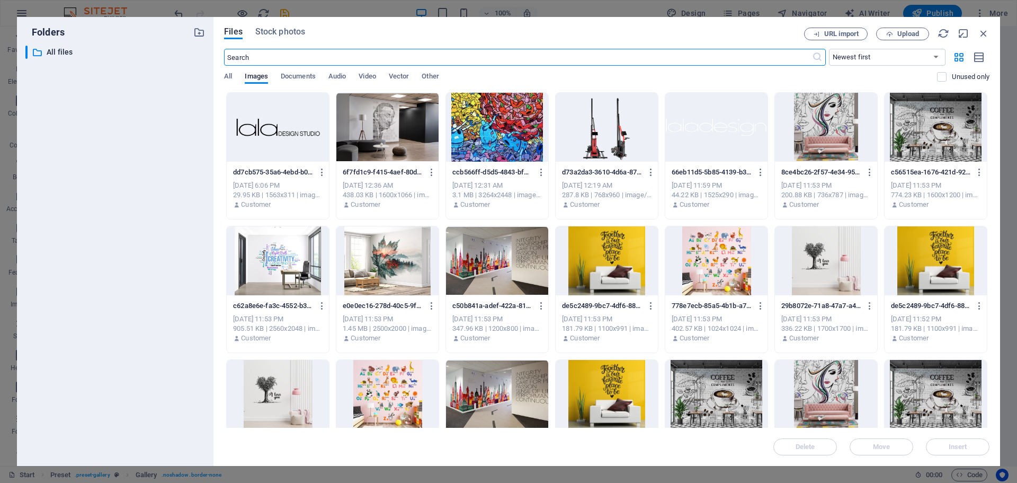
click at [610, 270] on div at bounding box center [607, 260] width 102 height 69
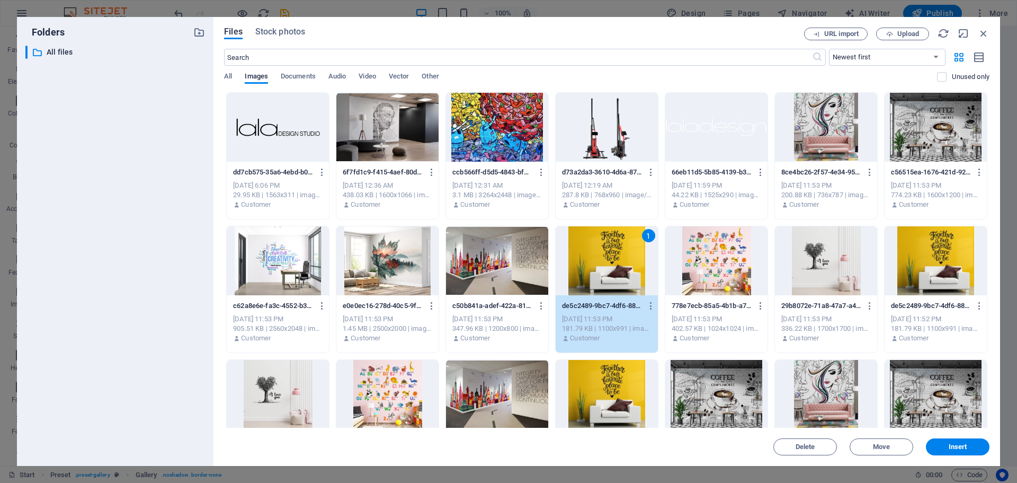
click at [610, 270] on div "1" at bounding box center [607, 260] width 102 height 69
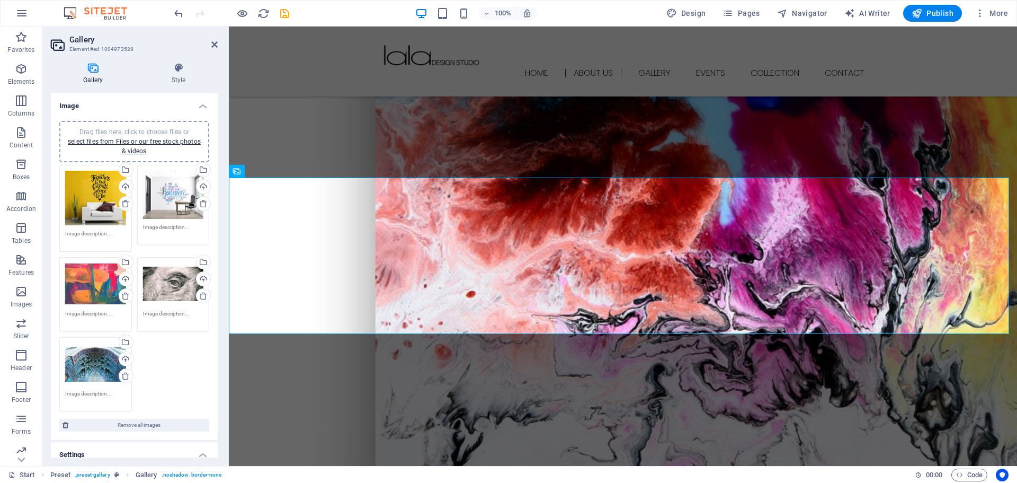
click at [98, 285] on div "Drag files here, click to choose files or select files from Files or our free s…" at bounding box center [95, 284] width 61 height 42
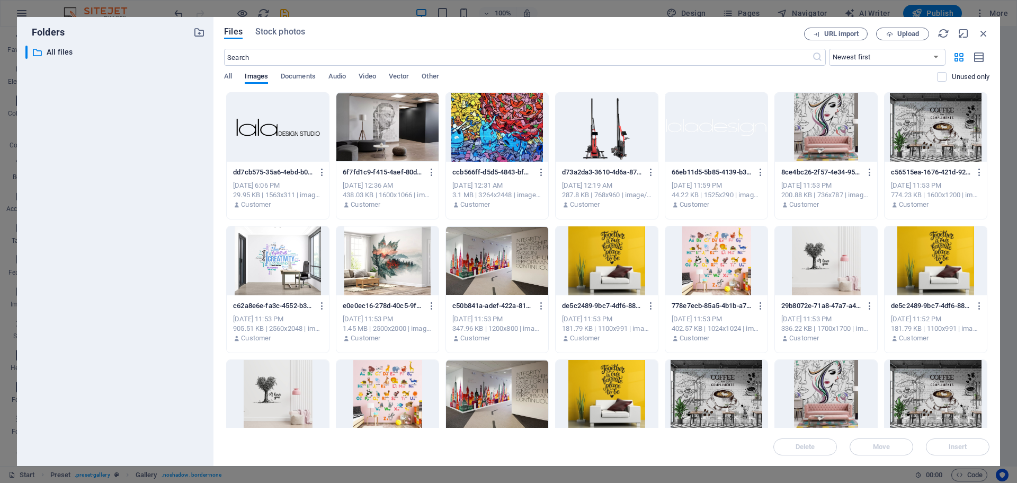
click at [98, 285] on div "​ All files All files" at bounding box center [115, 252] width 180 height 412
click at [823, 273] on div at bounding box center [826, 260] width 102 height 69
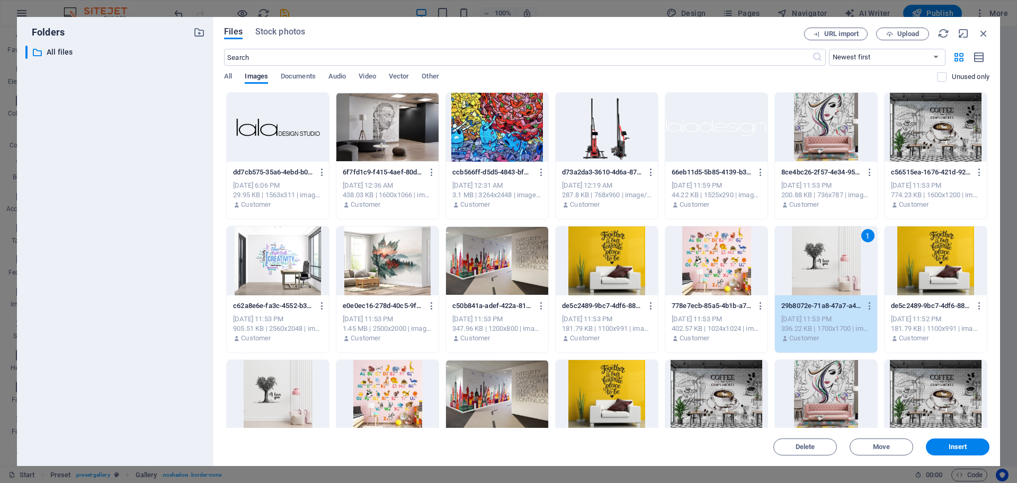
click at [823, 273] on div "1" at bounding box center [826, 260] width 102 height 69
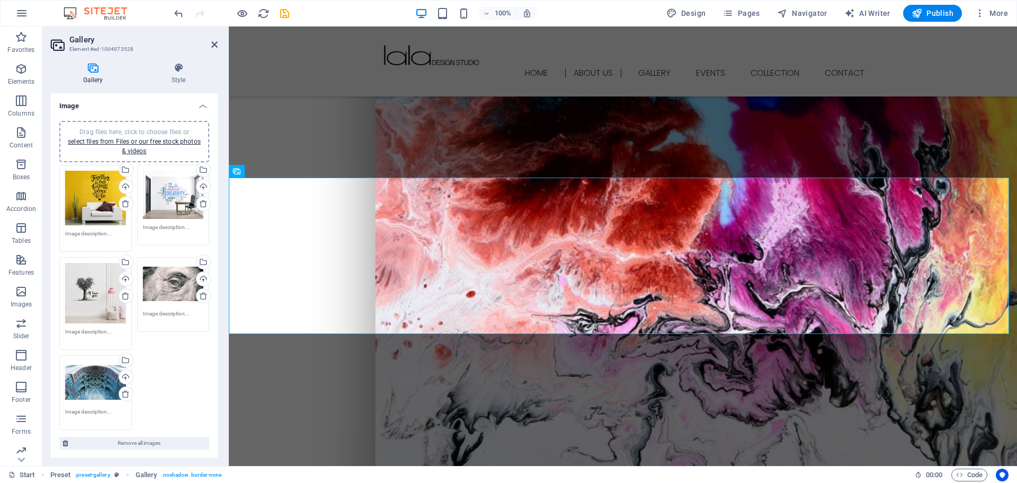
click at [181, 288] on div "Drag files here, click to choose files or select files from Files or our free s…" at bounding box center [173, 284] width 61 height 42
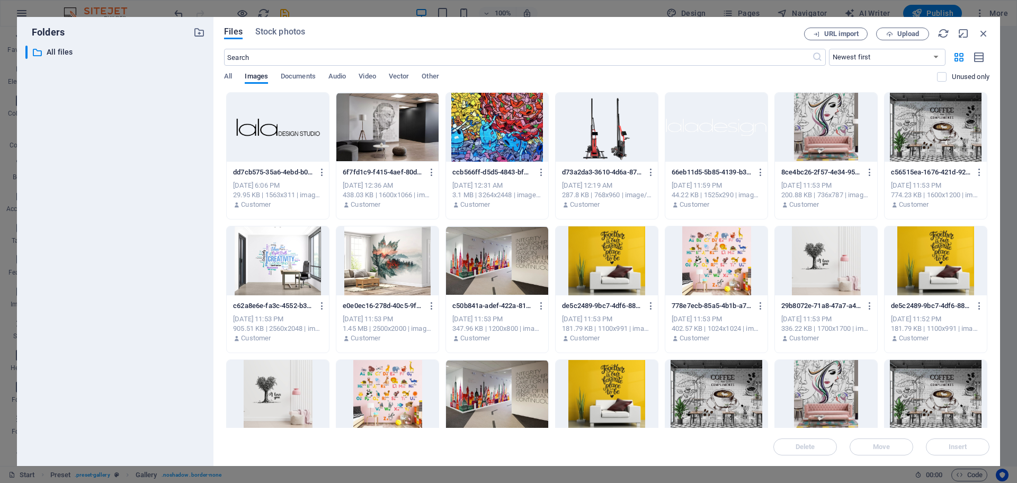
click at [181, 288] on div "​ All files All files" at bounding box center [115, 252] width 180 height 412
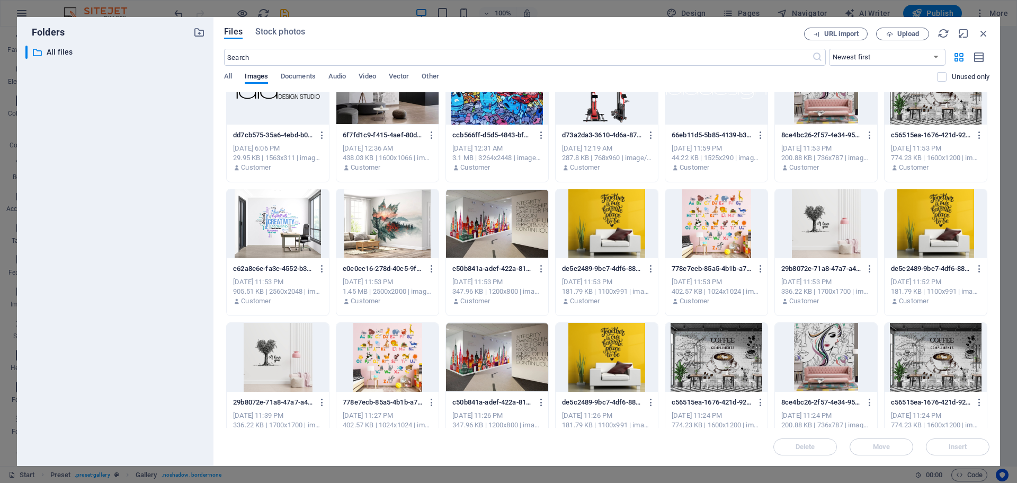
scroll to position [53, 0]
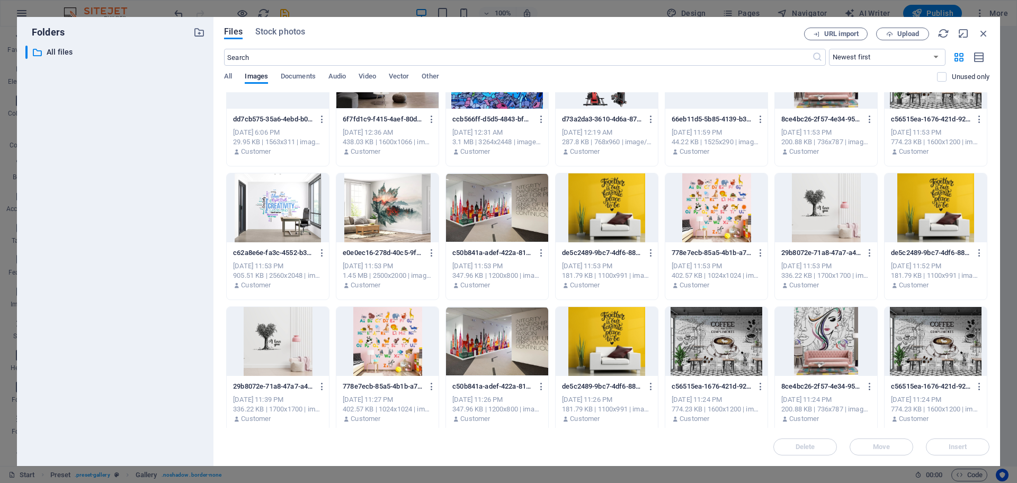
click at [820, 340] on div at bounding box center [826, 341] width 102 height 69
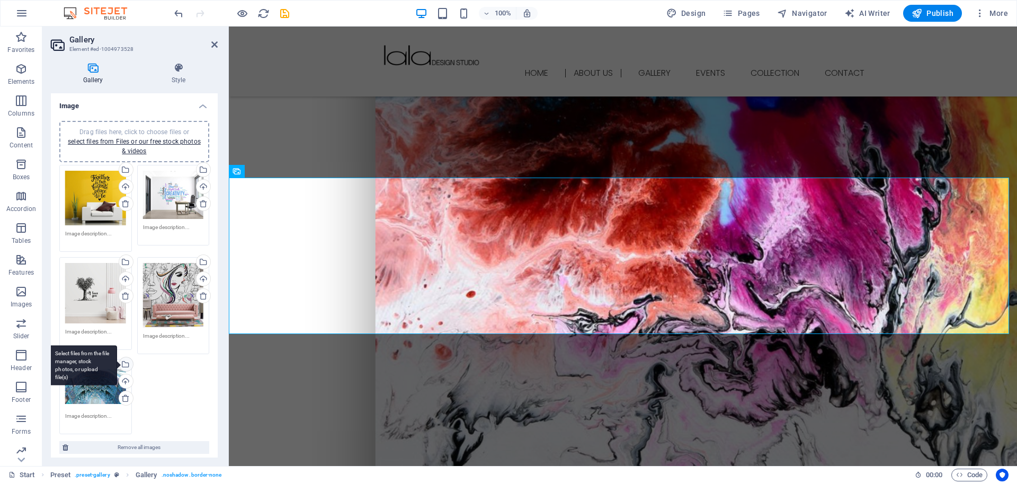
click at [93, 376] on div "Select files from the file manager, stock photos, or upload file(s)" at bounding box center [82, 365] width 69 height 40
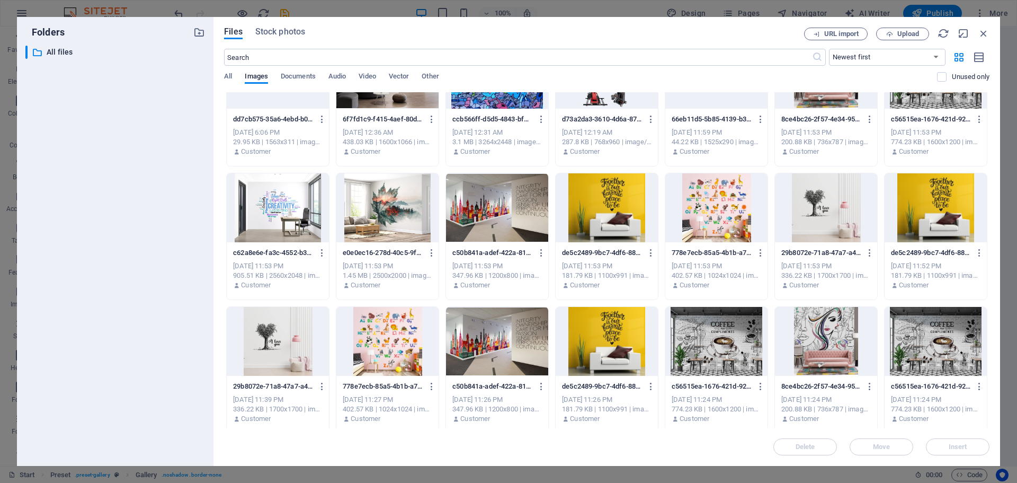
scroll to position [0, 0]
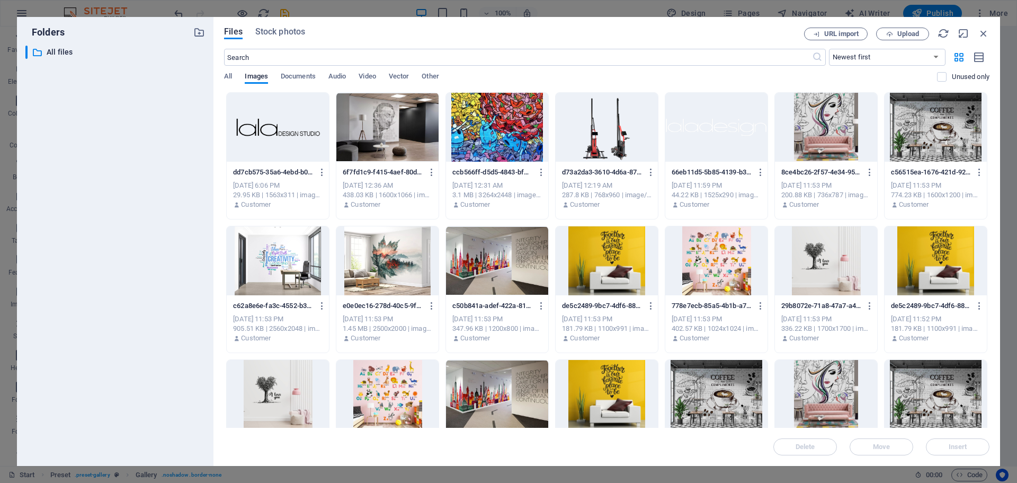
click at [407, 147] on div at bounding box center [387, 127] width 102 height 69
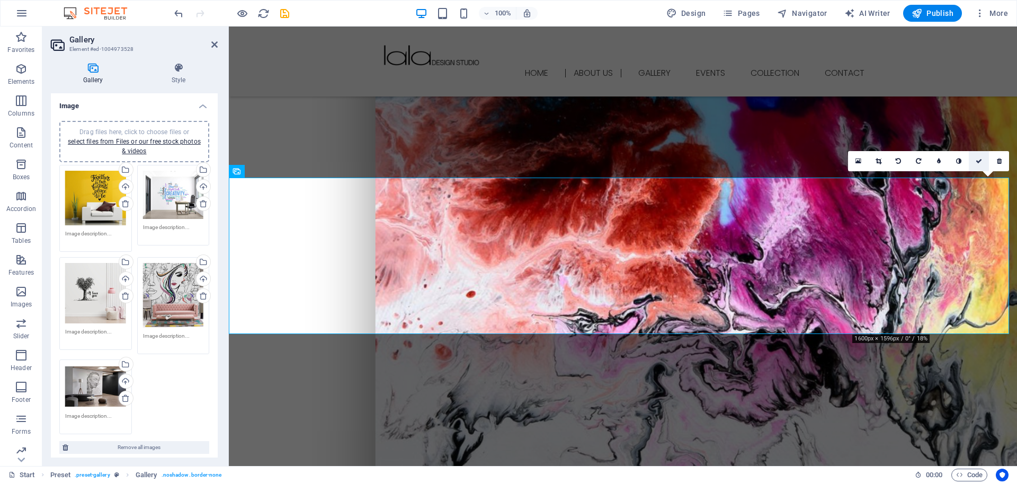
click at [973, 165] on link at bounding box center [979, 161] width 20 height 20
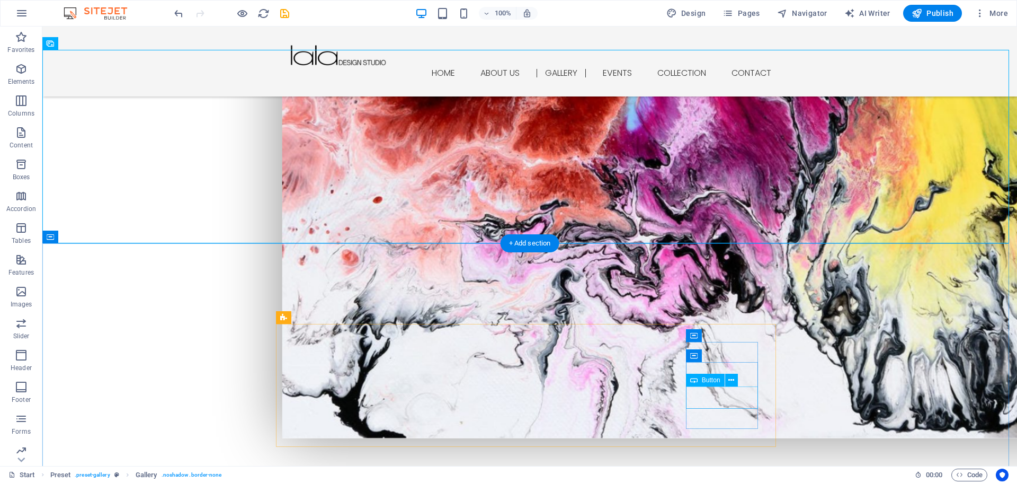
scroll to position [888, 0]
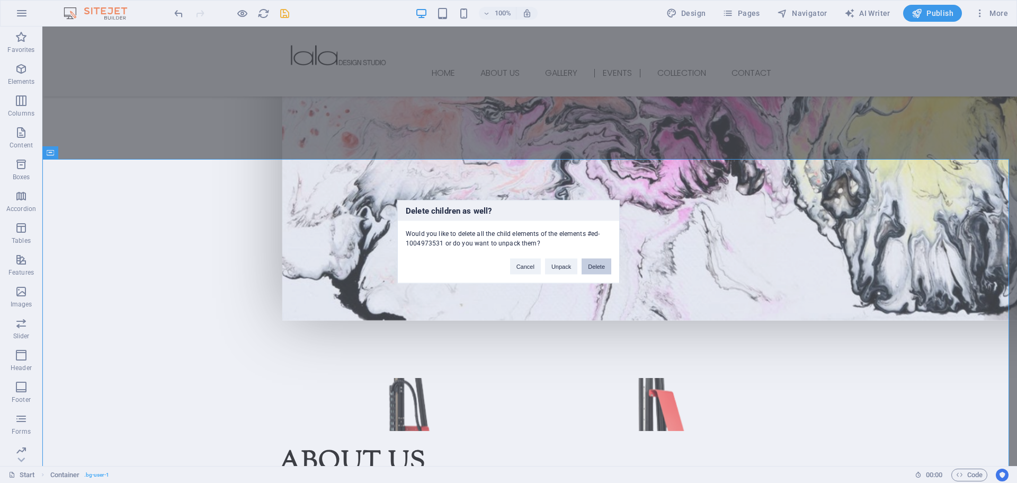
click at [593, 267] on button "Delete" at bounding box center [597, 266] width 30 height 16
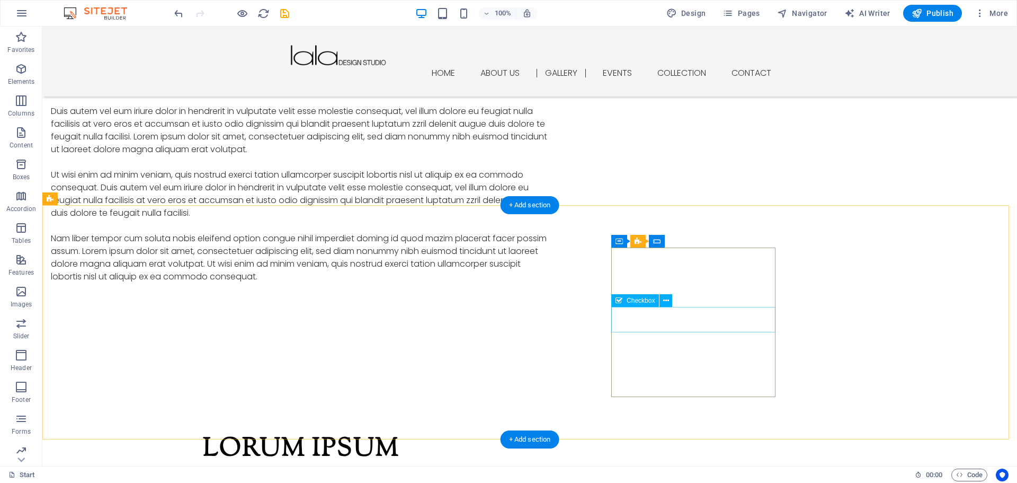
scroll to position [3272, 0]
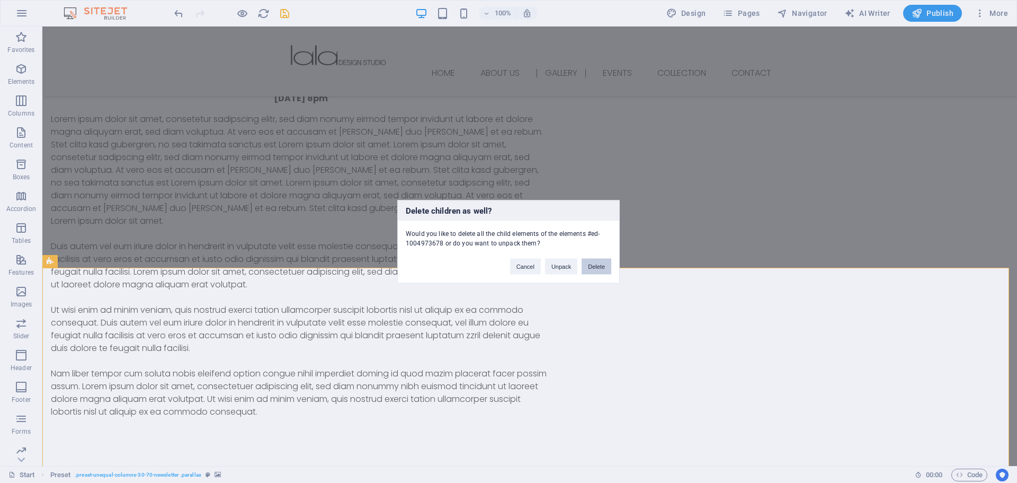
click at [606, 272] on button "Delete" at bounding box center [597, 266] width 30 height 16
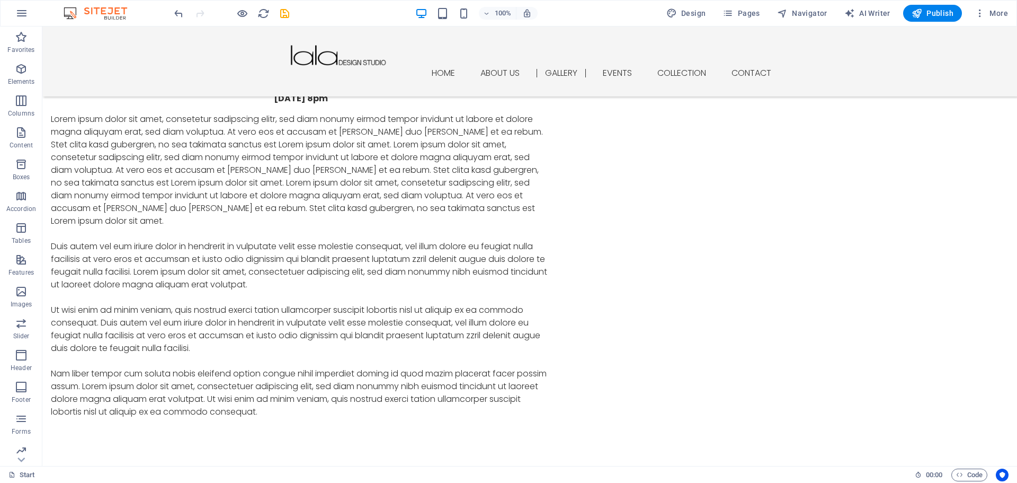
click at [657, 227] on html "Skip to main content Home About us Gallery Events Collection Contact Menu Wall …" at bounding box center [529, 331] width 975 height 7154
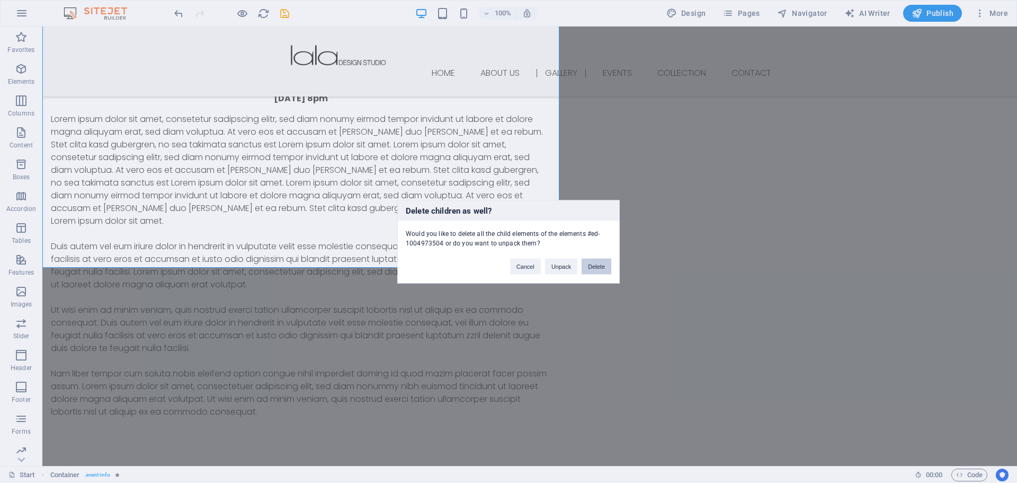
click at [592, 269] on button "Delete" at bounding box center [597, 266] width 30 height 16
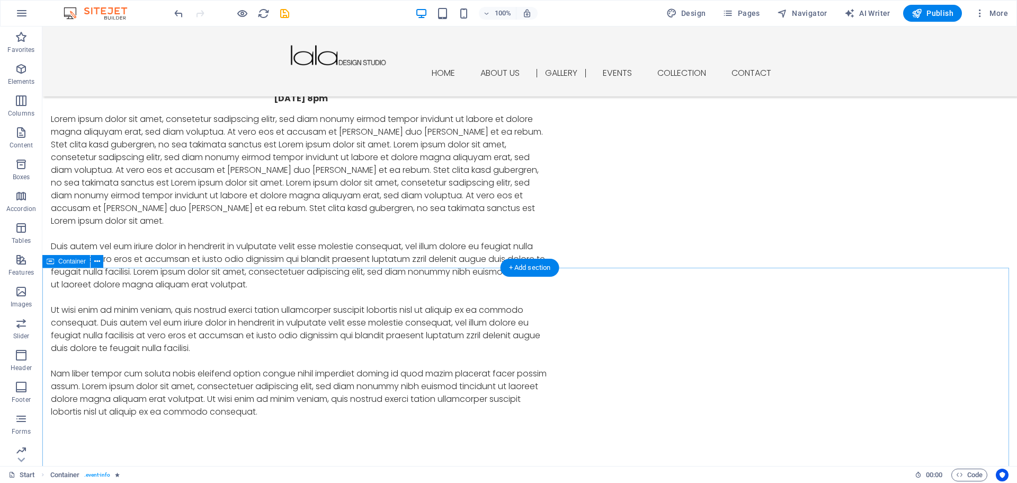
scroll to position [2773, 0]
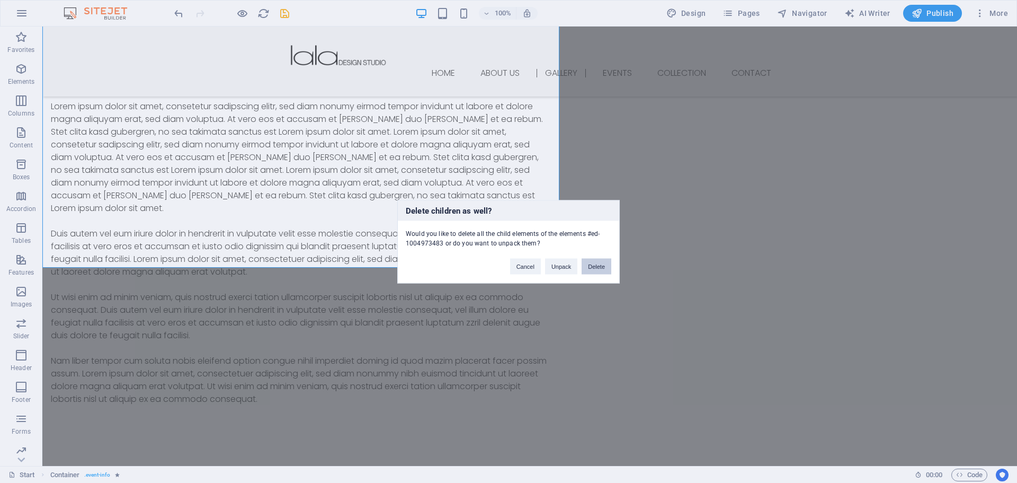
click at [593, 266] on button "Delete" at bounding box center [597, 266] width 30 height 16
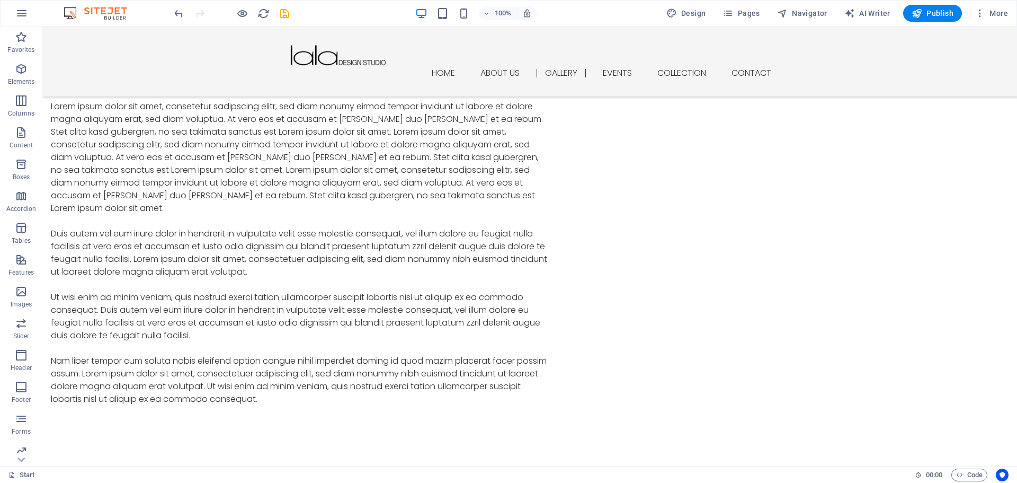
scroll to position [2275, 0]
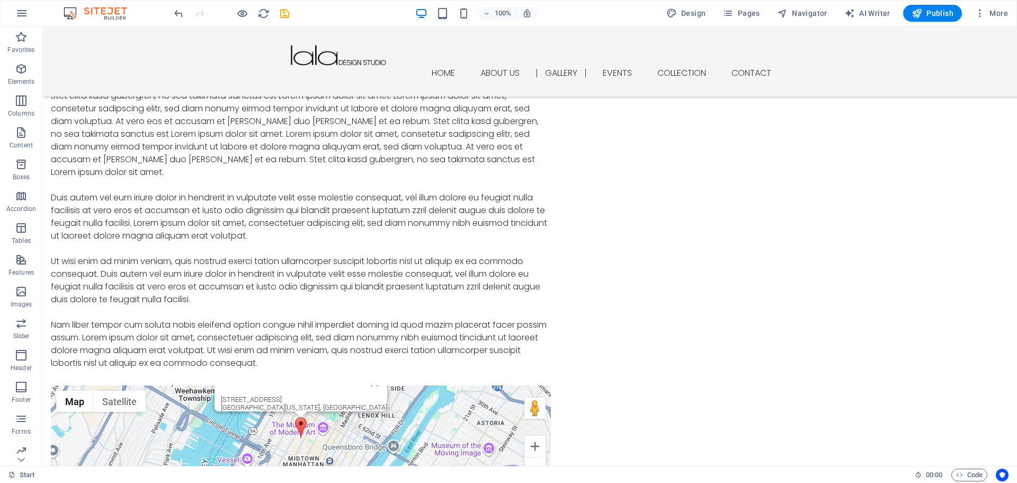
scroll to position [1717, 0]
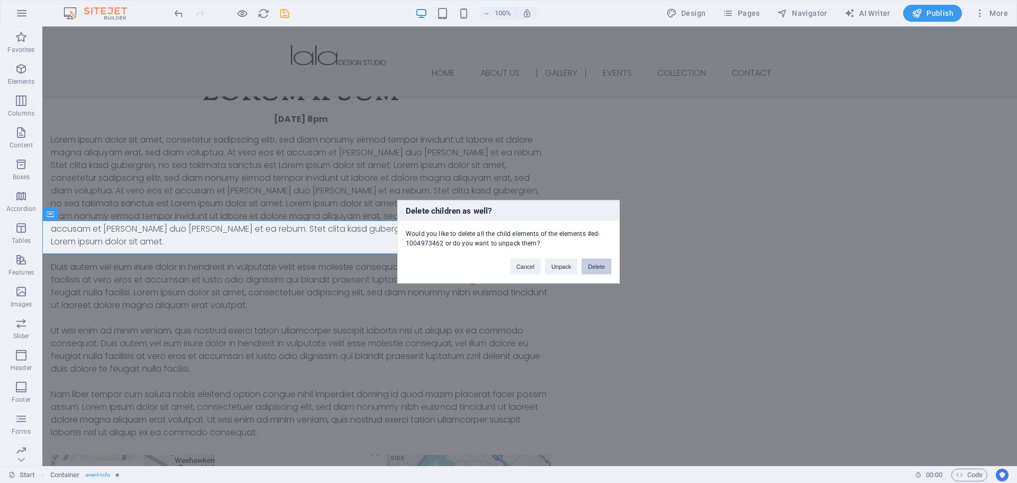
click at [599, 265] on button "Delete" at bounding box center [597, 266] width 30 height 16
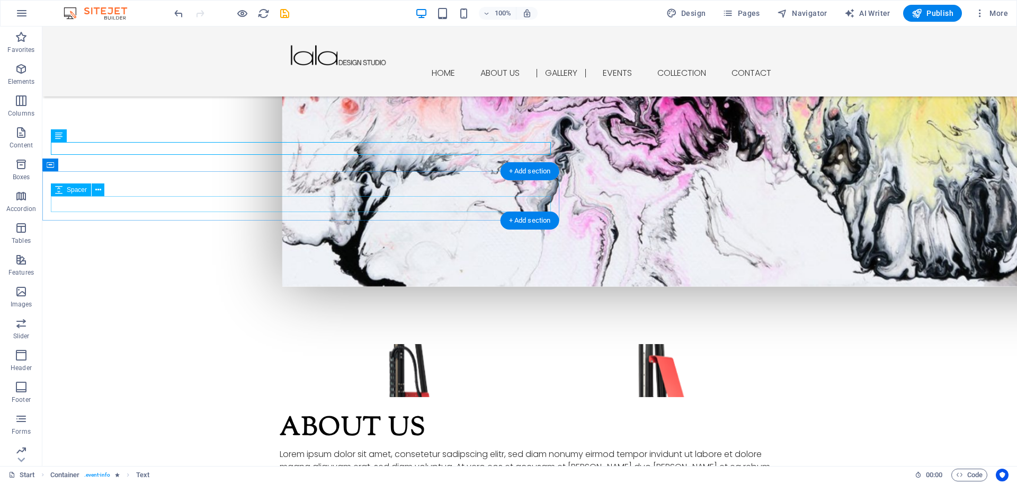
scroll to position [909, 0]
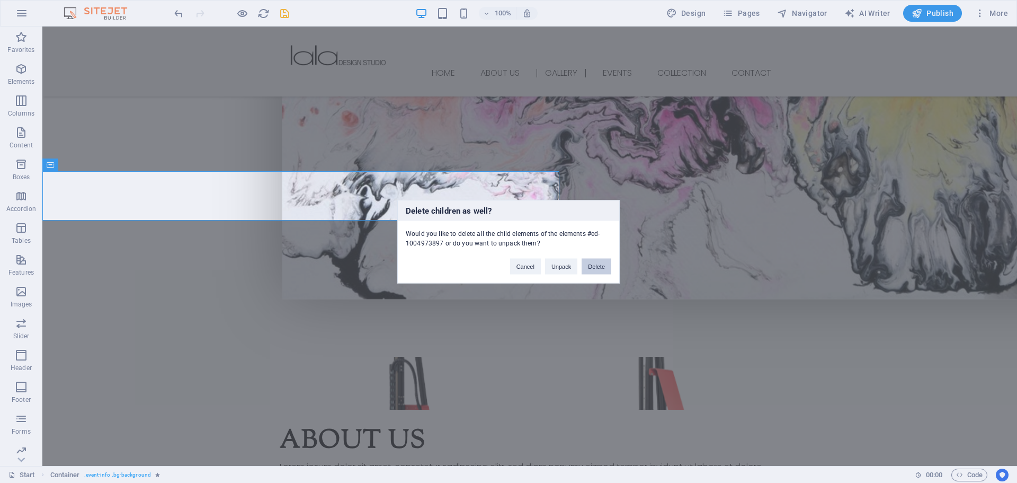
click at [591, 263] on button "Delete" at bounding box center [597, 266] width 30 height 16
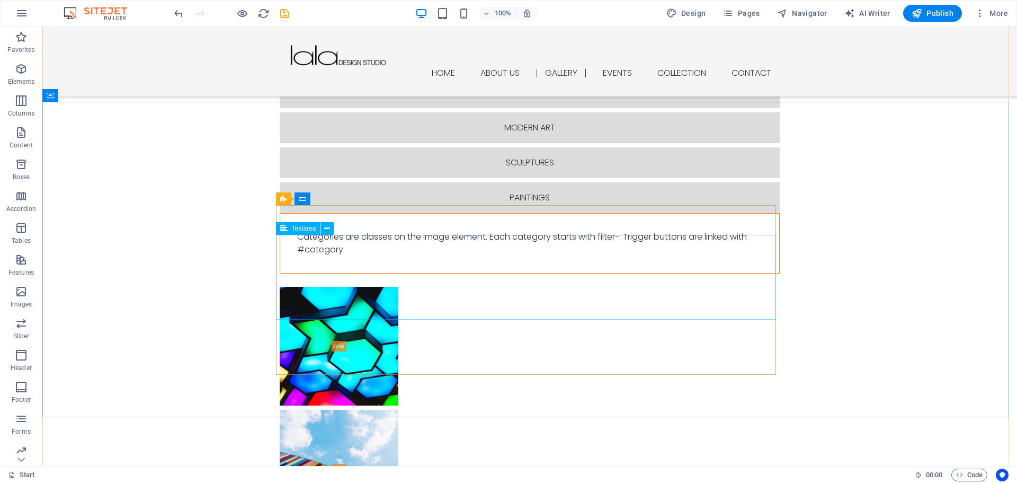
scroll to position [1863, 0]
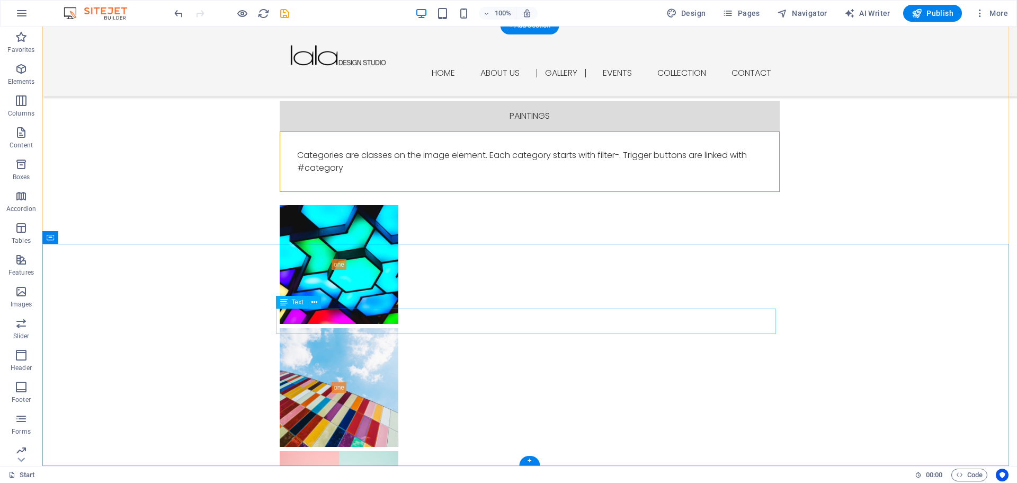
scroll to position [1655, 0]
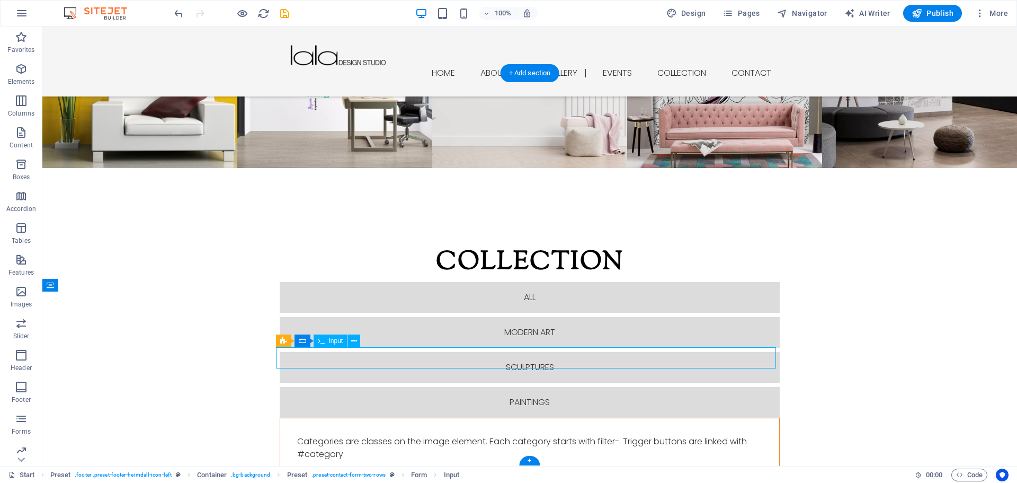
scroll to position [1577, 0]
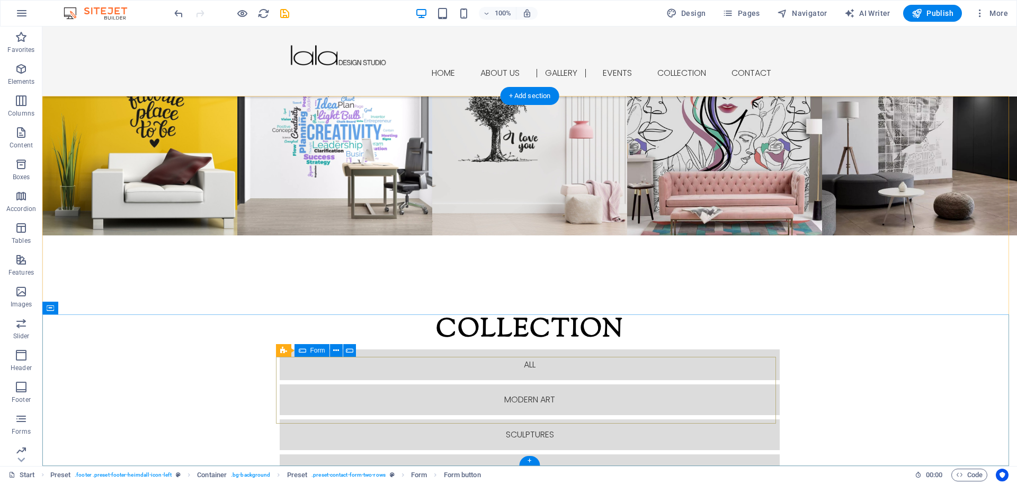
scroll to position [1584, 0]
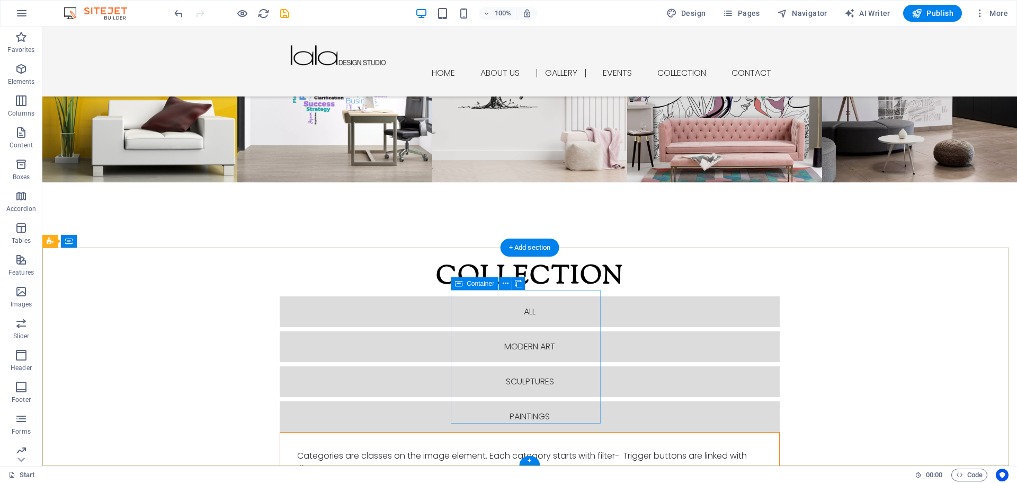
scroll to position [1433, 0]
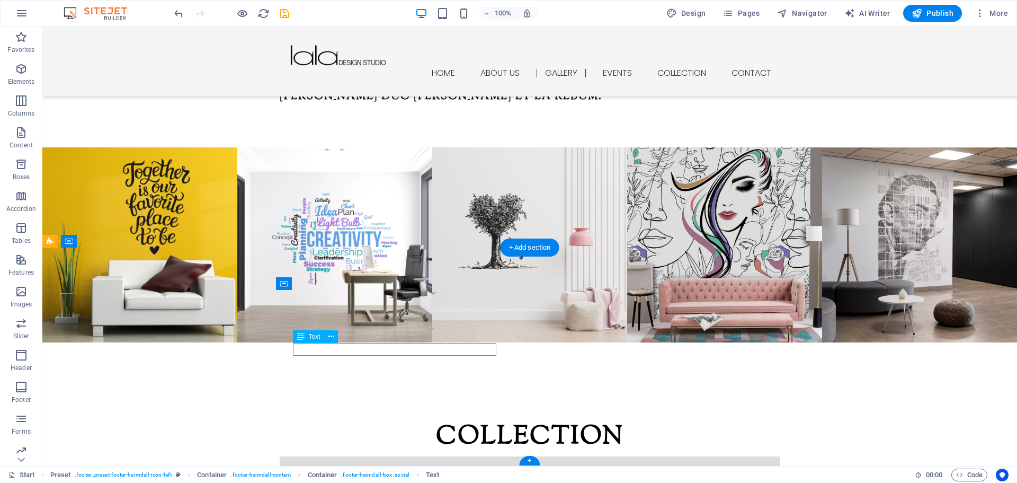
scroll to position [1429, 0]
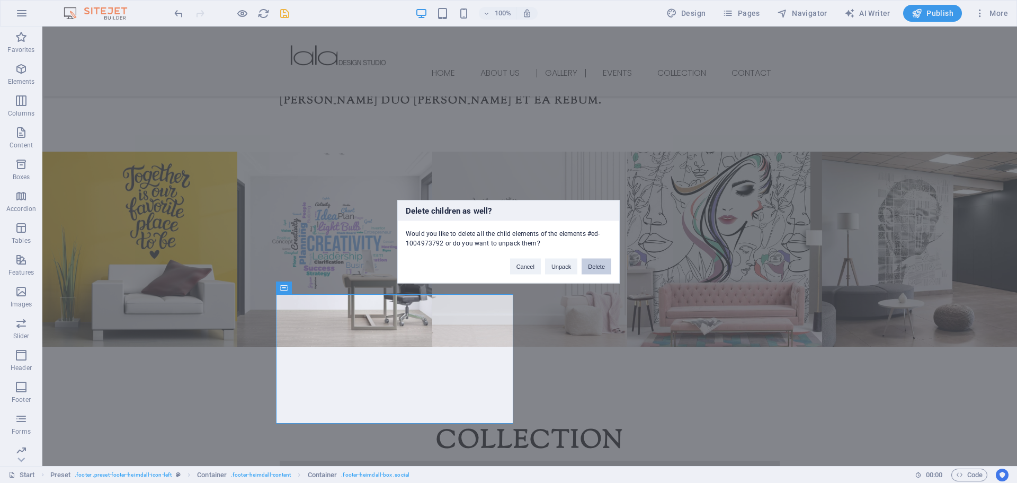
click at [593, 267] on button "Delete" at bounding box center [597, 266] width 30 height 16
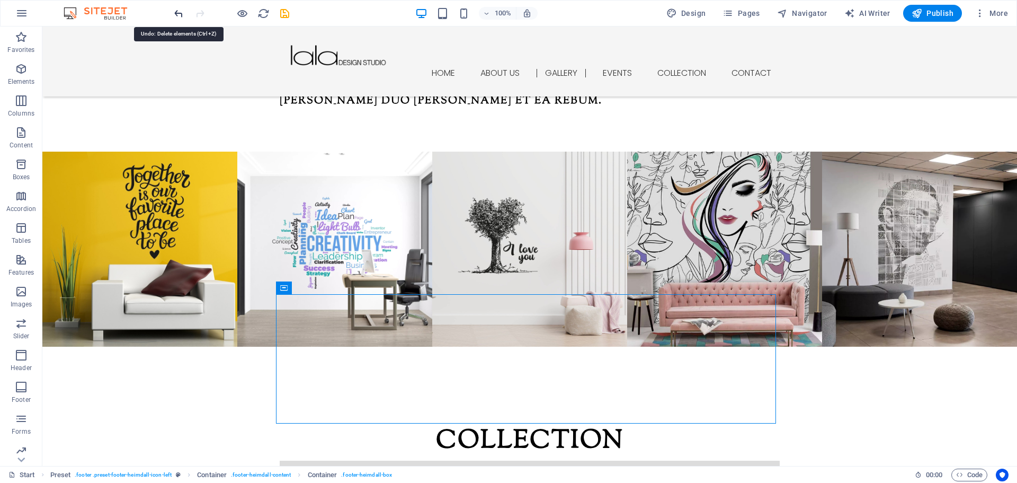
click at [182, 14] on icon "undo" at bounding box center [179, 13] width 12 height 12
click at [181, 15] on icon "undo" at bounding box center [179, 13] width 12 height 12
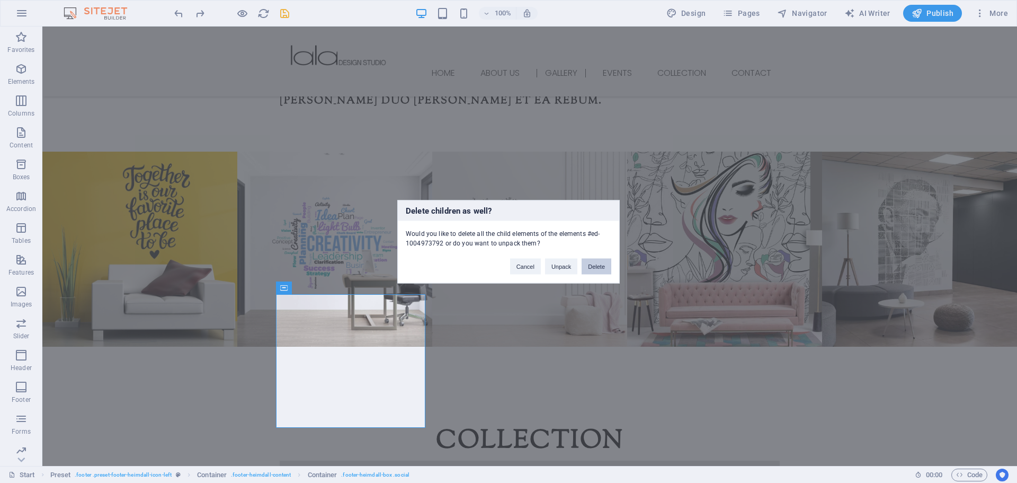
click at [598, 270] on button "Delete" at bounding box center [597, 266] width 30 height 16
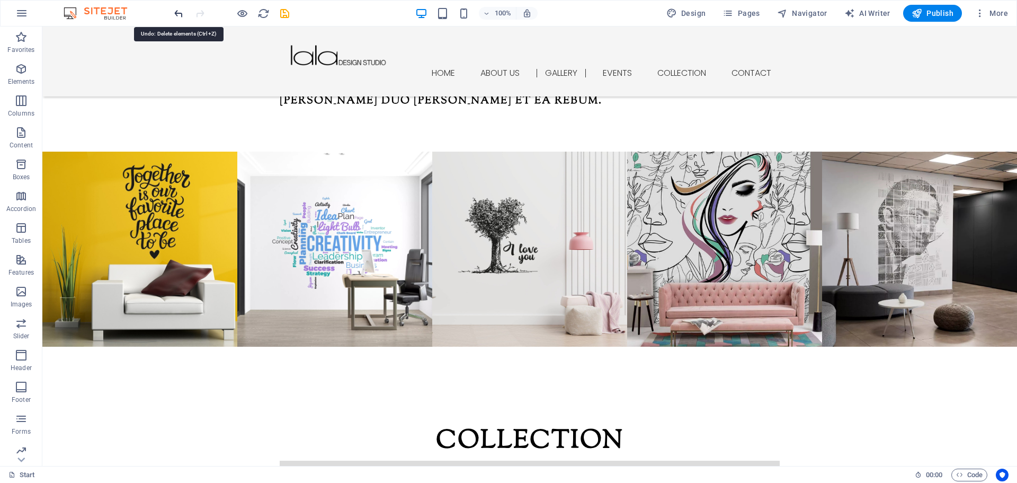
click at [180, 15] on icon "undo" at bounding box center [179, 13] width 12 height 12
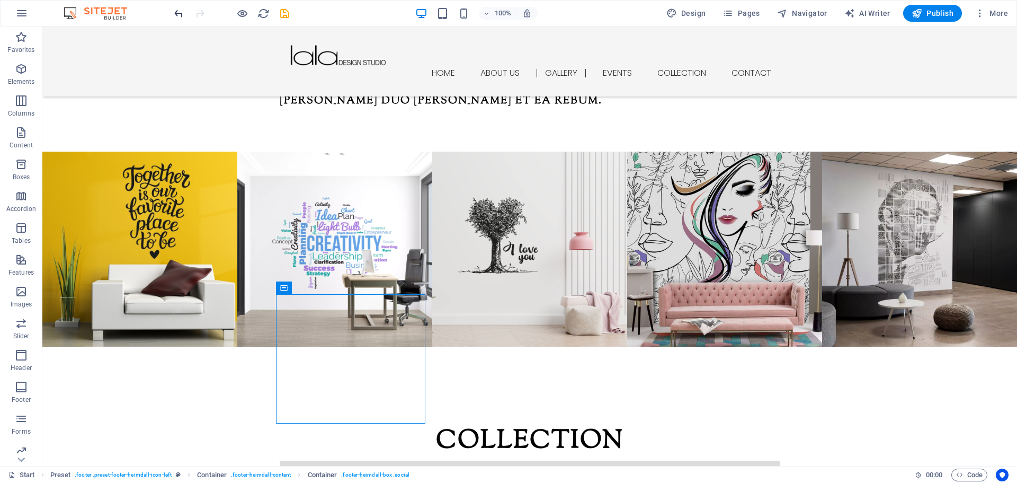
click at [178, 13] on icon "undo" at bounding box center [179, 13] width 12 height 12
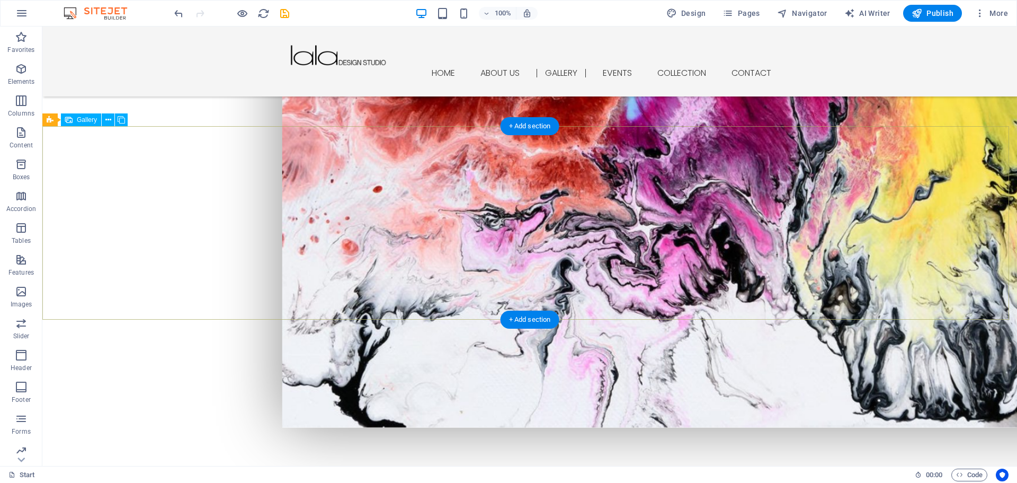
scroll to position [795, 0]
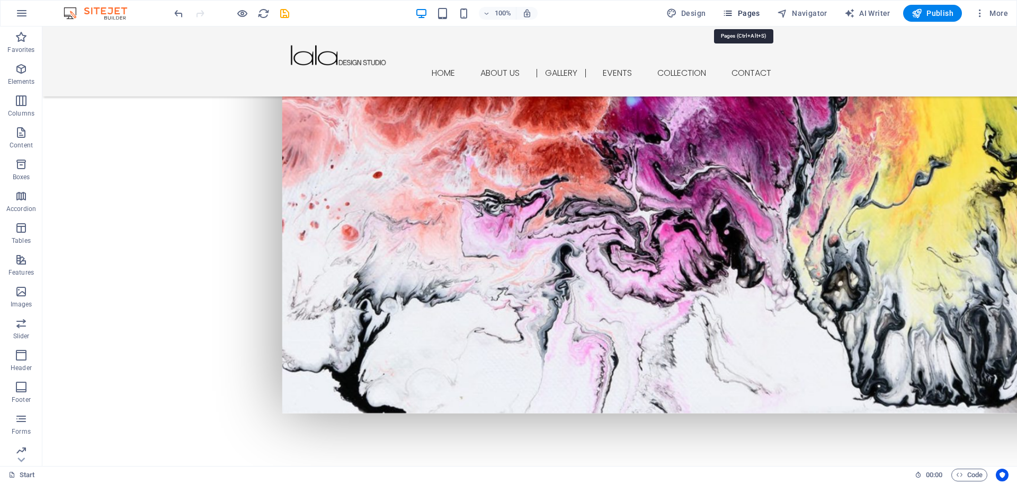
click at [752, 15] on span "Pages" at bounding box center [741, 13] width 37 height 11
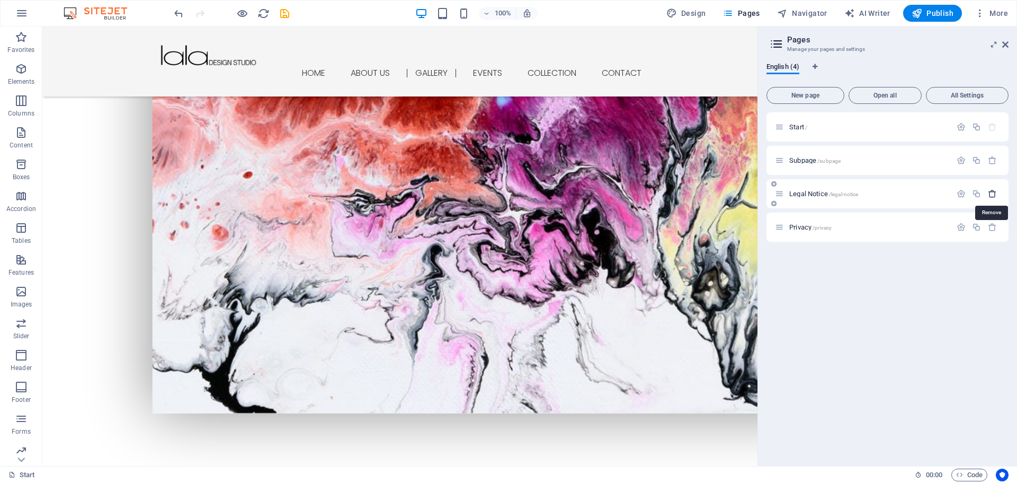
click at [996, 192] on icon "button" at bounding box center [992, 193] width 9 height 9
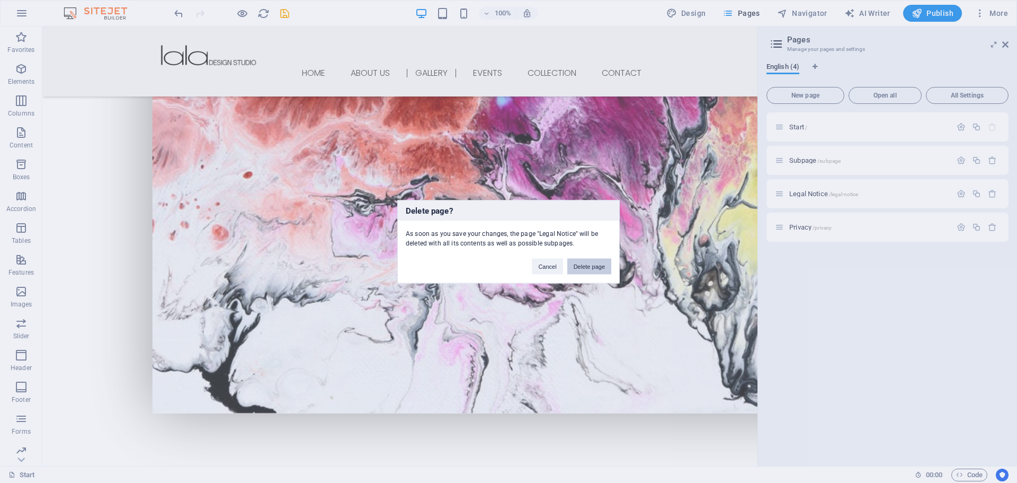
drag, startPoint x: 598, startPoint y: 264, endPoint x: 602, endPoint y: 235, distance: 29.5
click at [598, 264] on button "Delete page" at bounding box center [590, 266] width 44 height 16
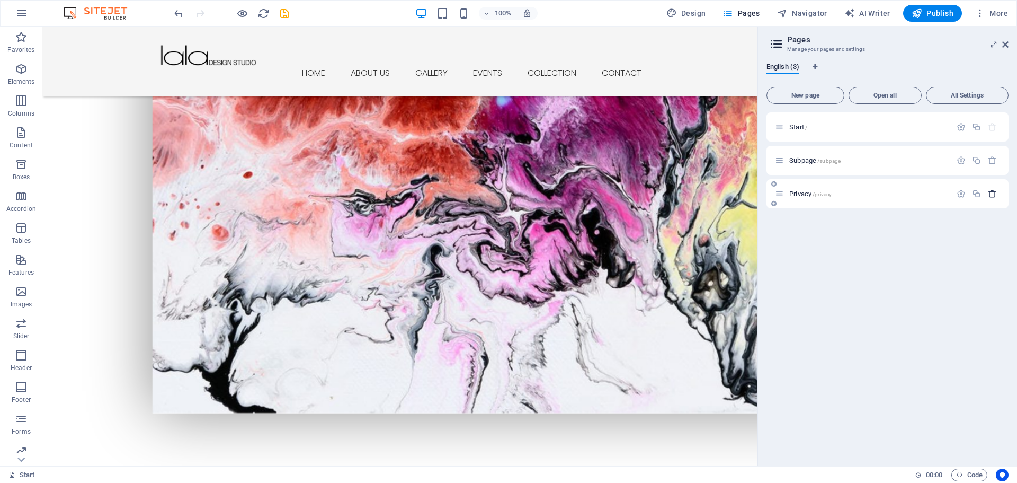
click at [994, 193] on icon "button" at bounding box center [992, 193] width 9 height 9
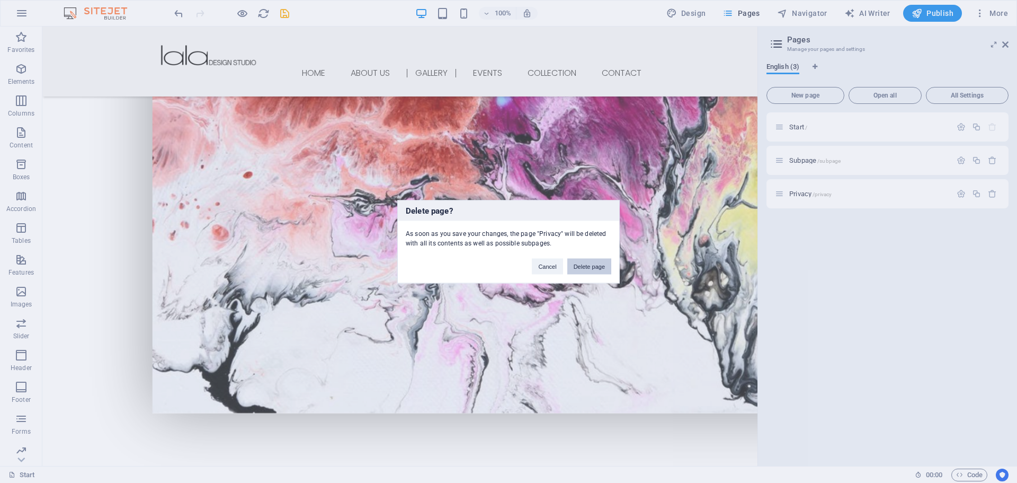
click at [600, 264] on button "Delete page" at bounding box center [590, 266] width 44 height 16
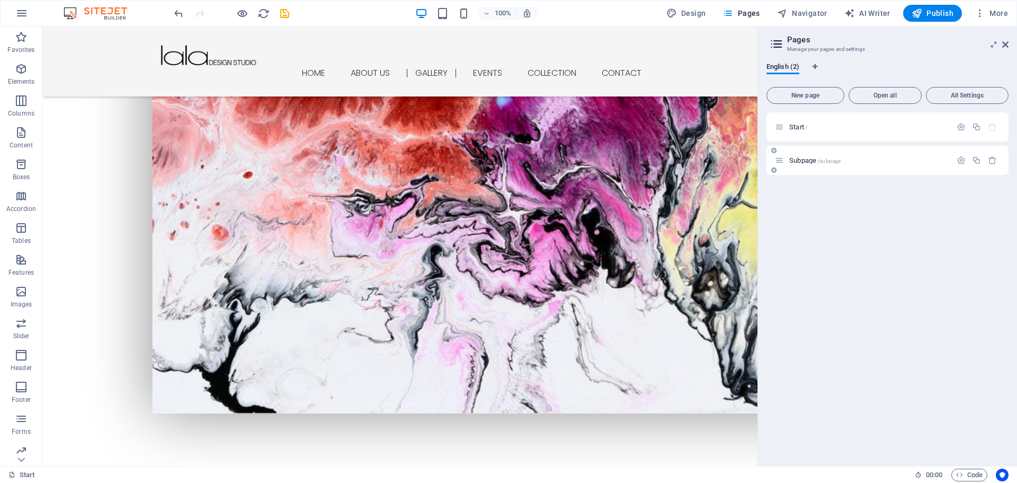
click at [779, 164] on icon at bounding box center [779, 160] width 9 height 9
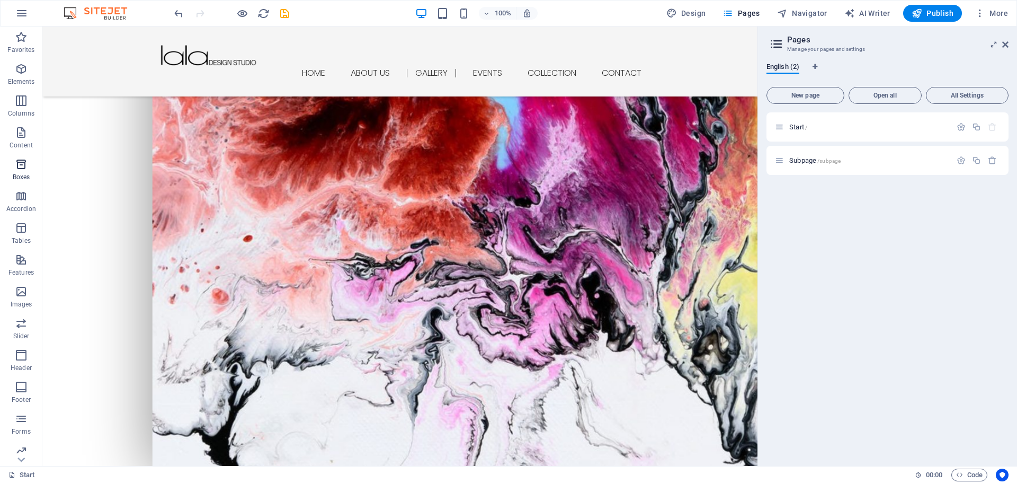
scroll to position [689, 0]
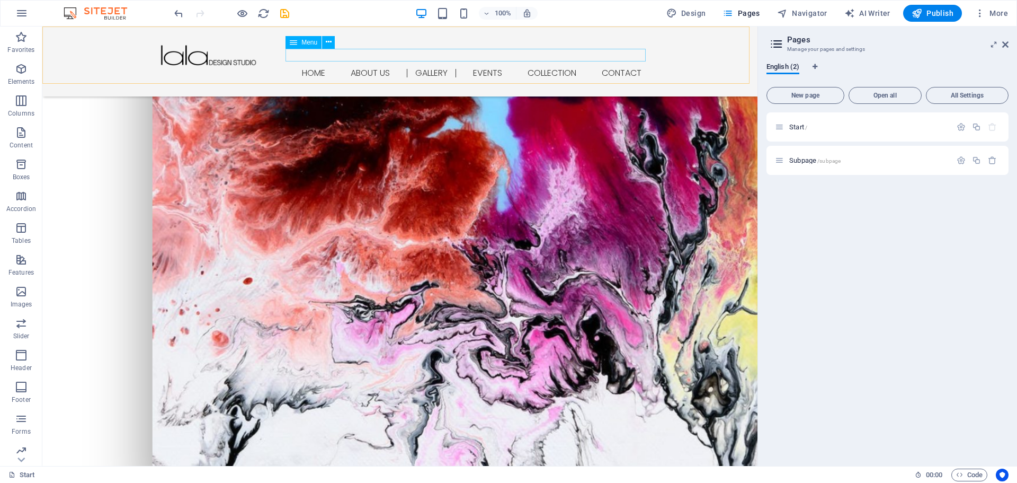
click at [480, 67] on nav "Home About us Gallery Events Collection Contact" at bounding box center [400, 73] width 500 height 13
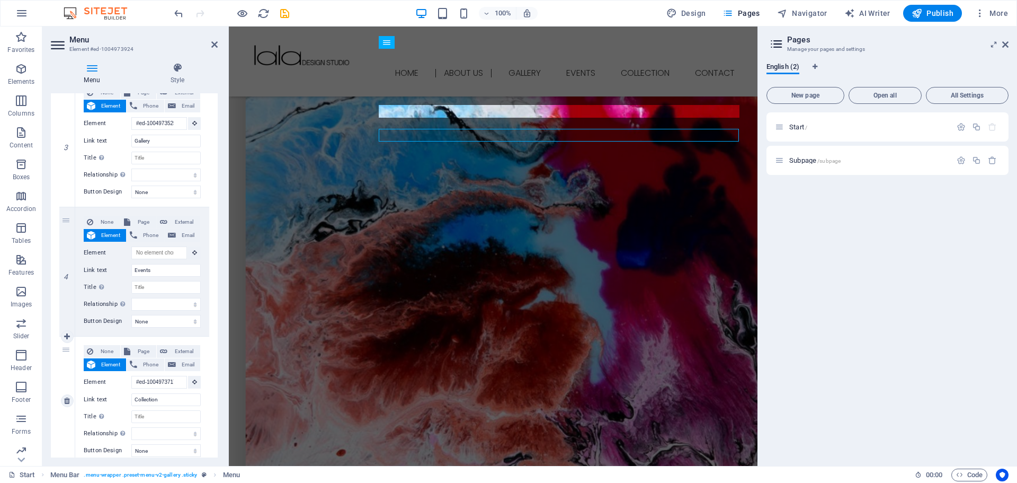
scroll to position [424, 0]
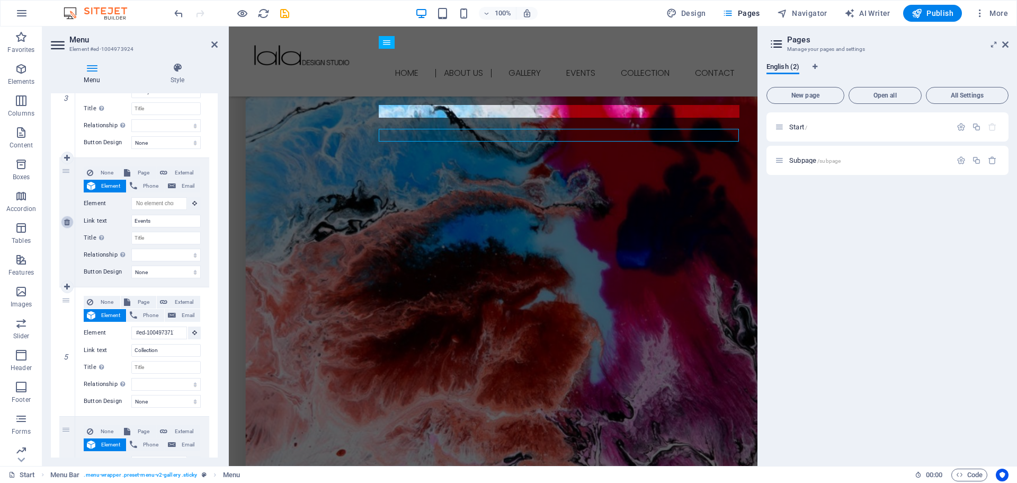
click at [68, 222] on icon at bounding box center [67, 221] width 6 height 7
select select
type input "#ed-1004973717"
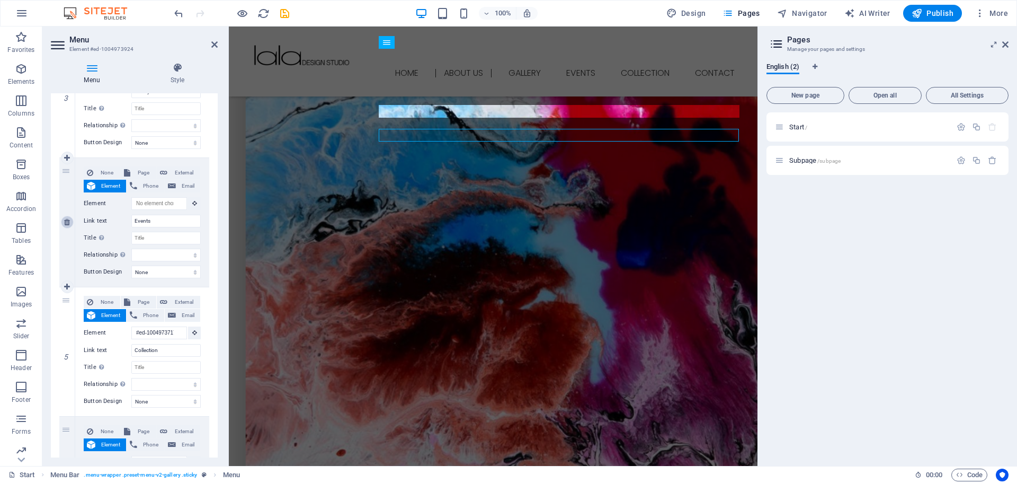
type input "Collection"
select select
type input "#ed-1004973789"
type input "Contact"
select select
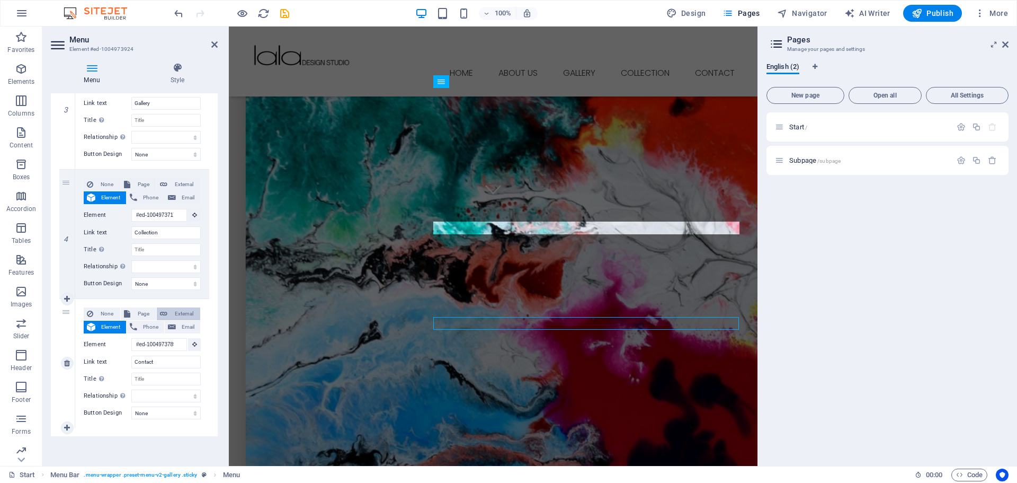
scroll to position [231, 0]
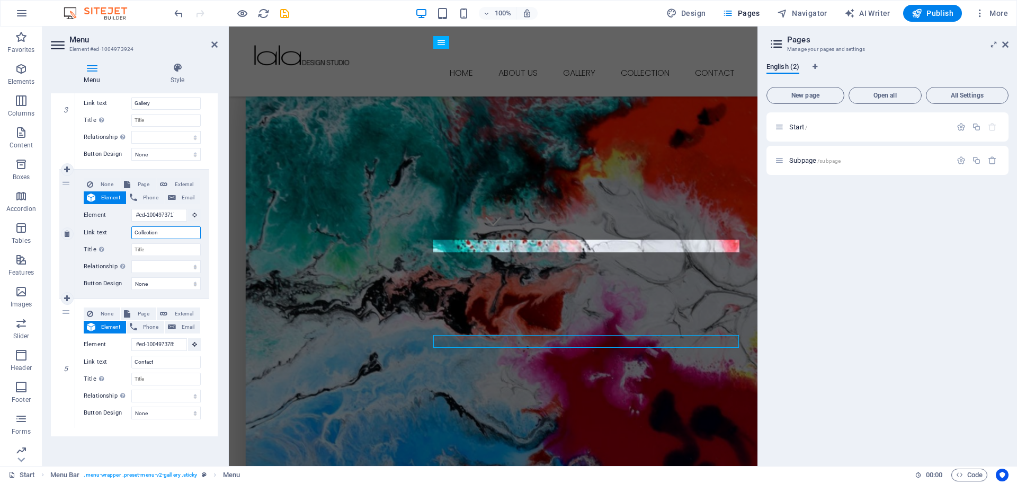
click at [174, 233] on input "Collection" at bounding box center [165, 232] width 69 height 13
drag, startPoint x: 181, startPoint y: 233, endPoint x: 123, endPoint y: 227, distance: 58.1
click at [123, 227] on div "Link text Collection" at bounding box center [142, 232] width 117 height 13
type input "Cata"
select select
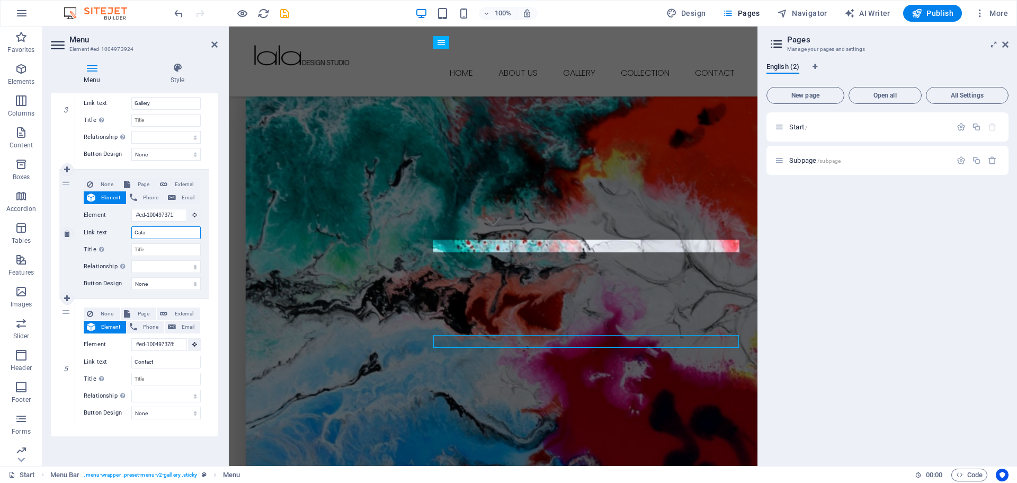
select select
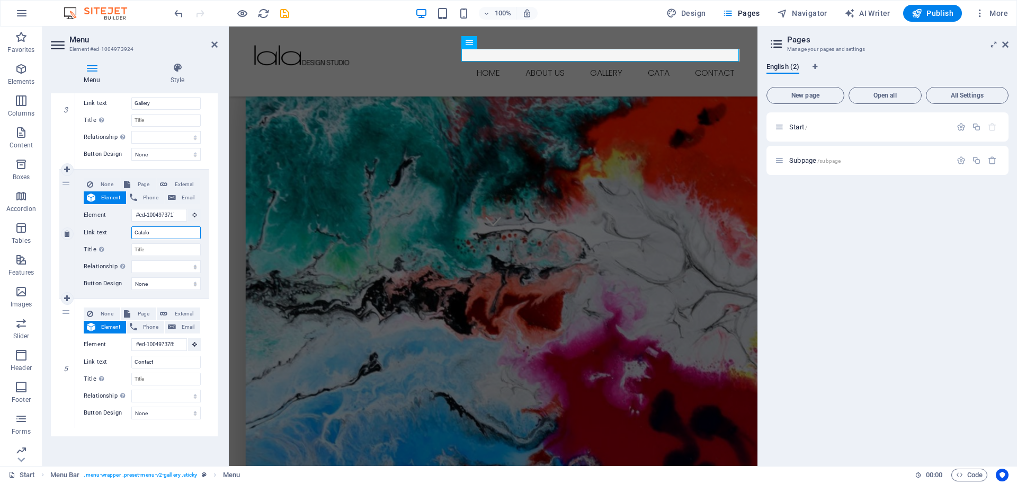
type input "Catalog"
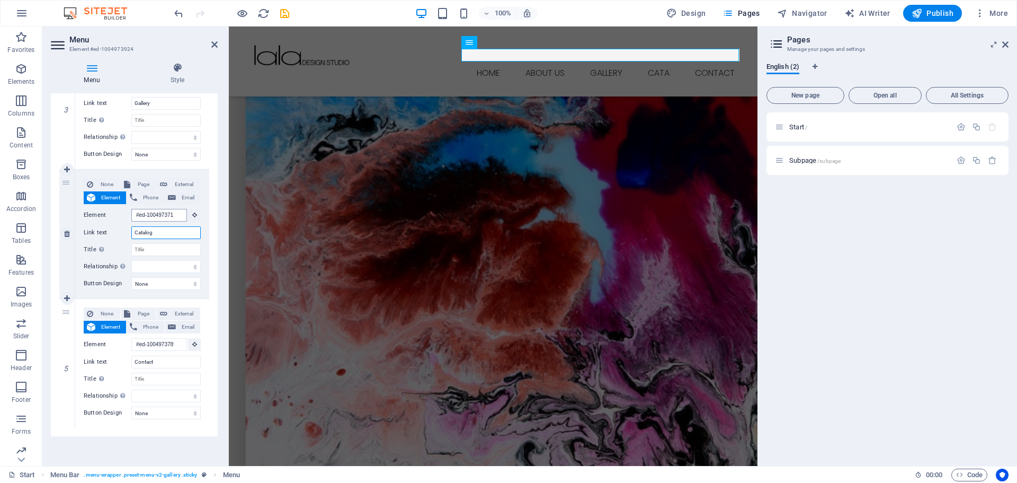
select select
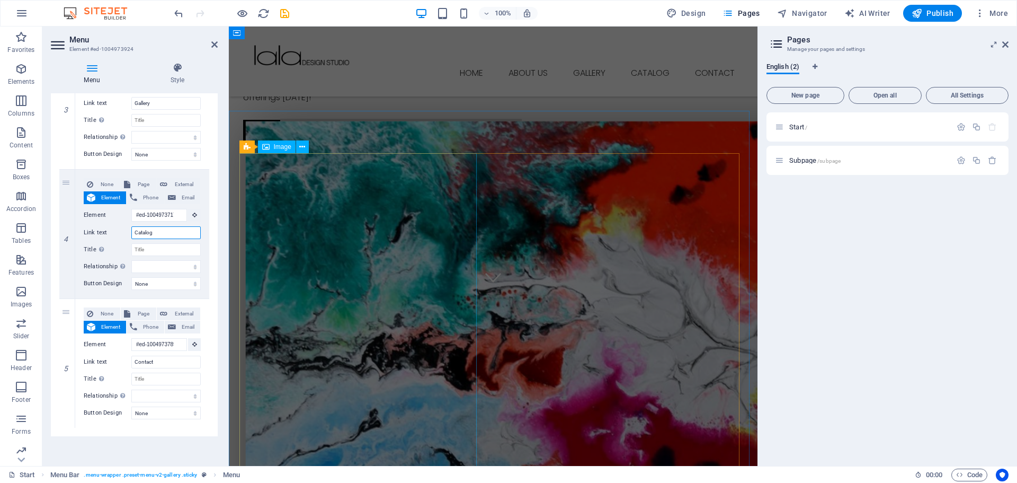
scroll to position [174, 0]
type input "Catalog"
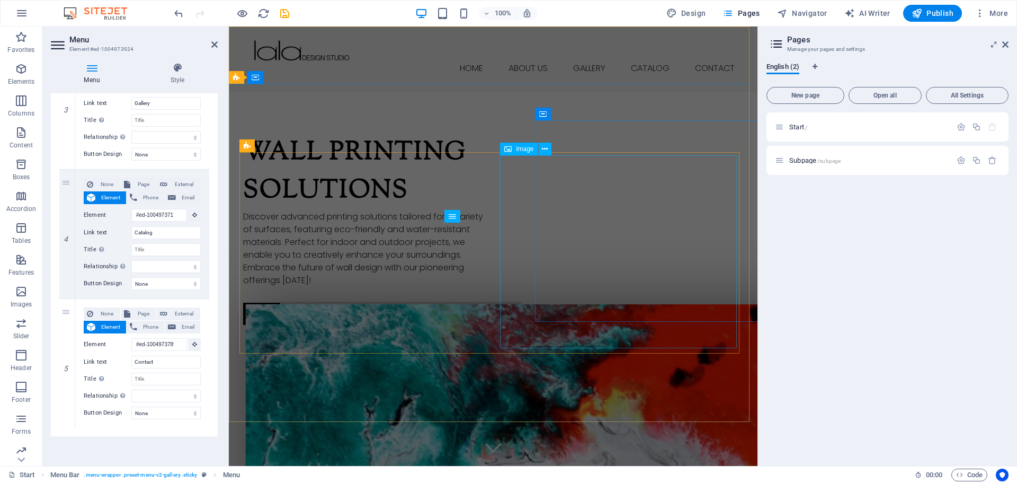
scroll to position [0, 0]
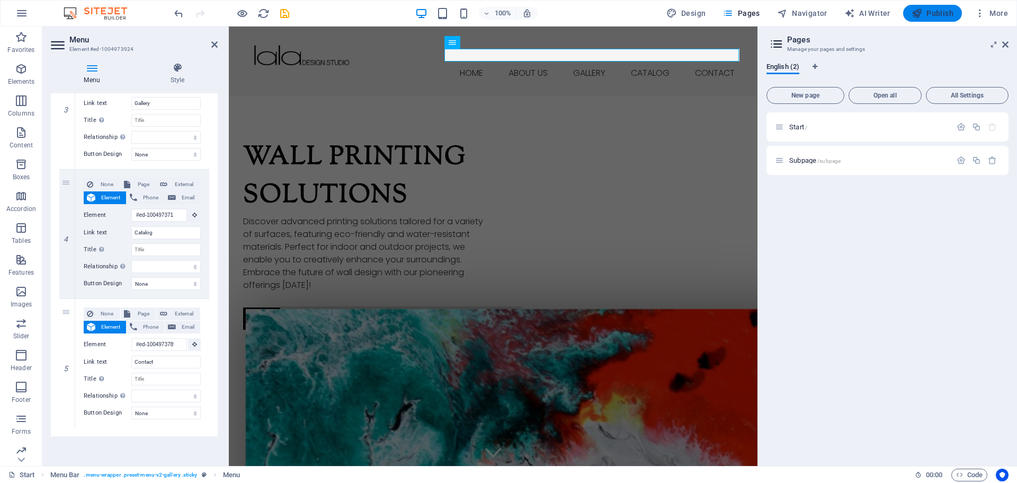
click at [939, 17] on span "Publish" at bounding box center [933, 13] width 42 height 11
